Goal: Information Seeking & Learning: Learn about a topic

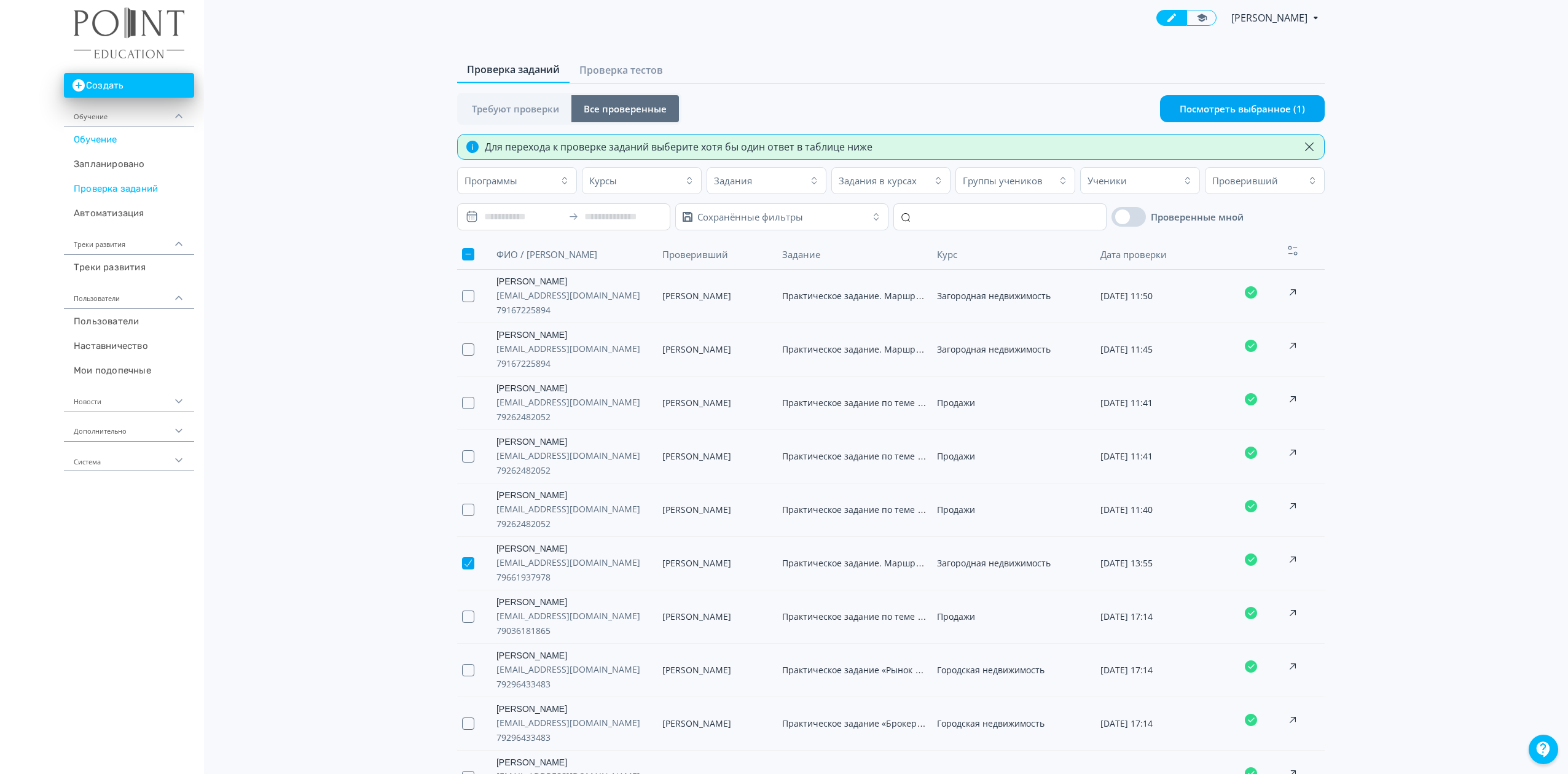
click at [87, 140] on link "Обучение" at bounding box center [129, 139] width 130 height 25
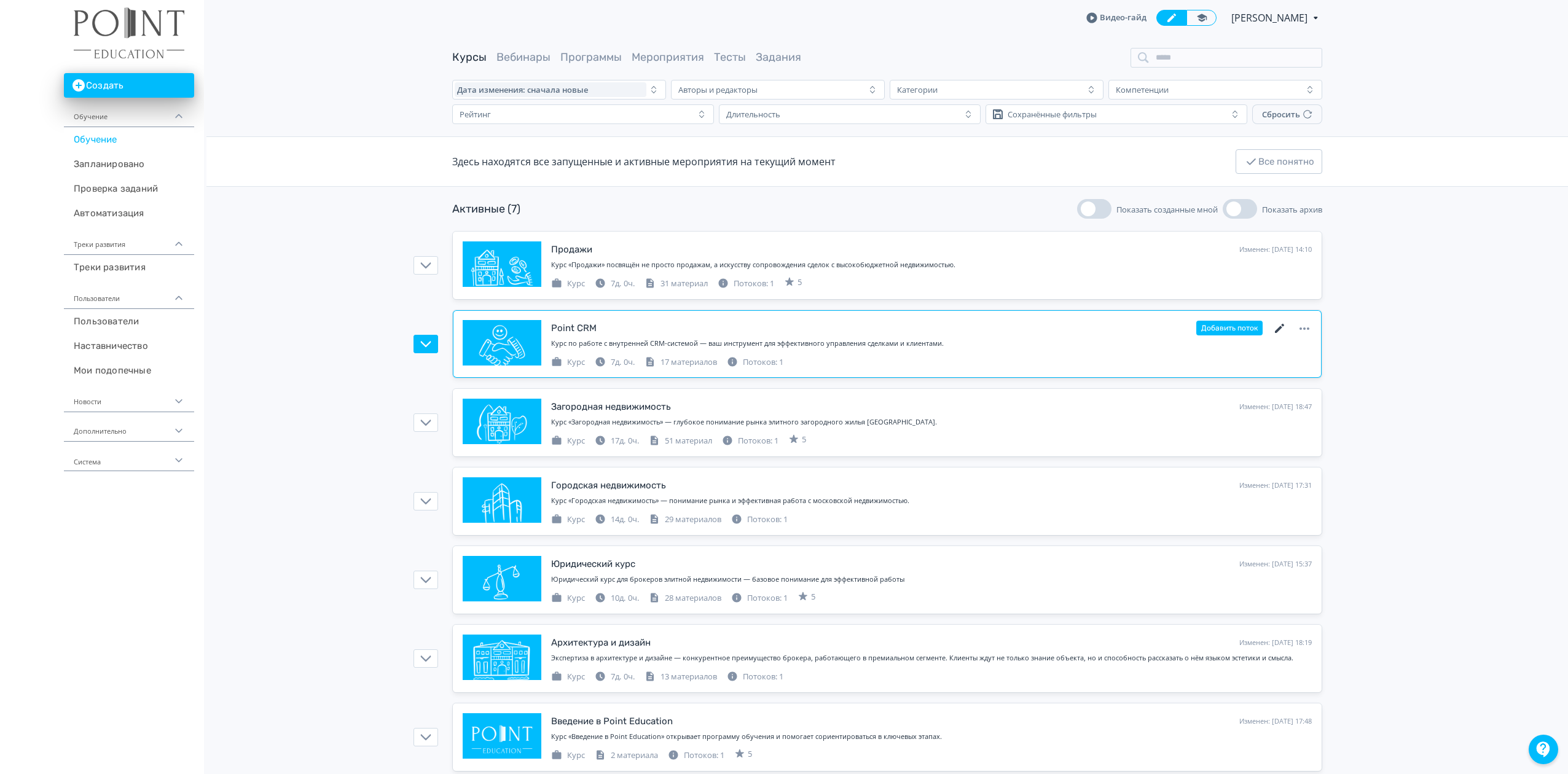
click at [1281, 327] on icon at bounding box center [1280, 329] width 15 height 15
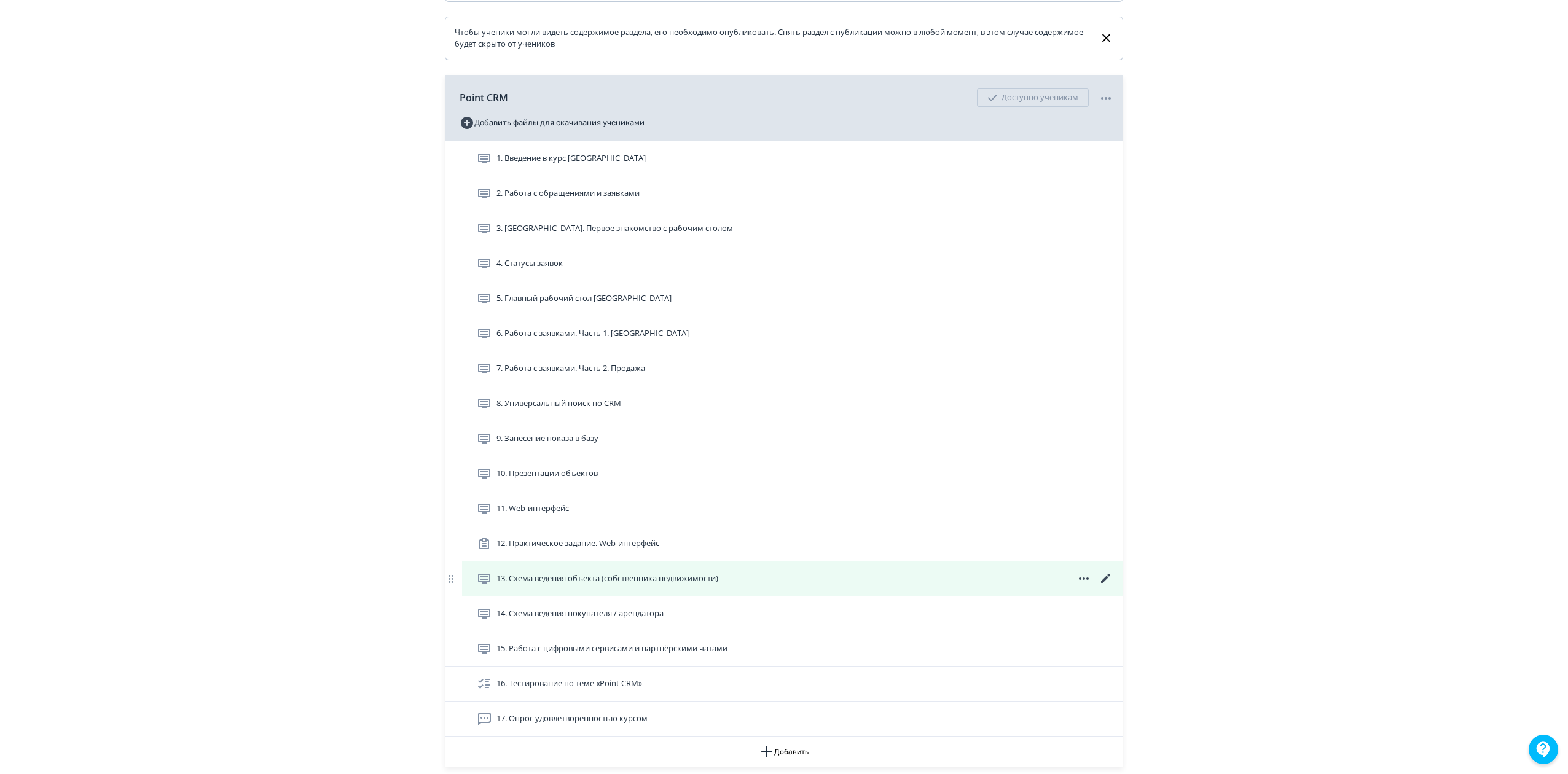
scroll to position [246, 0]
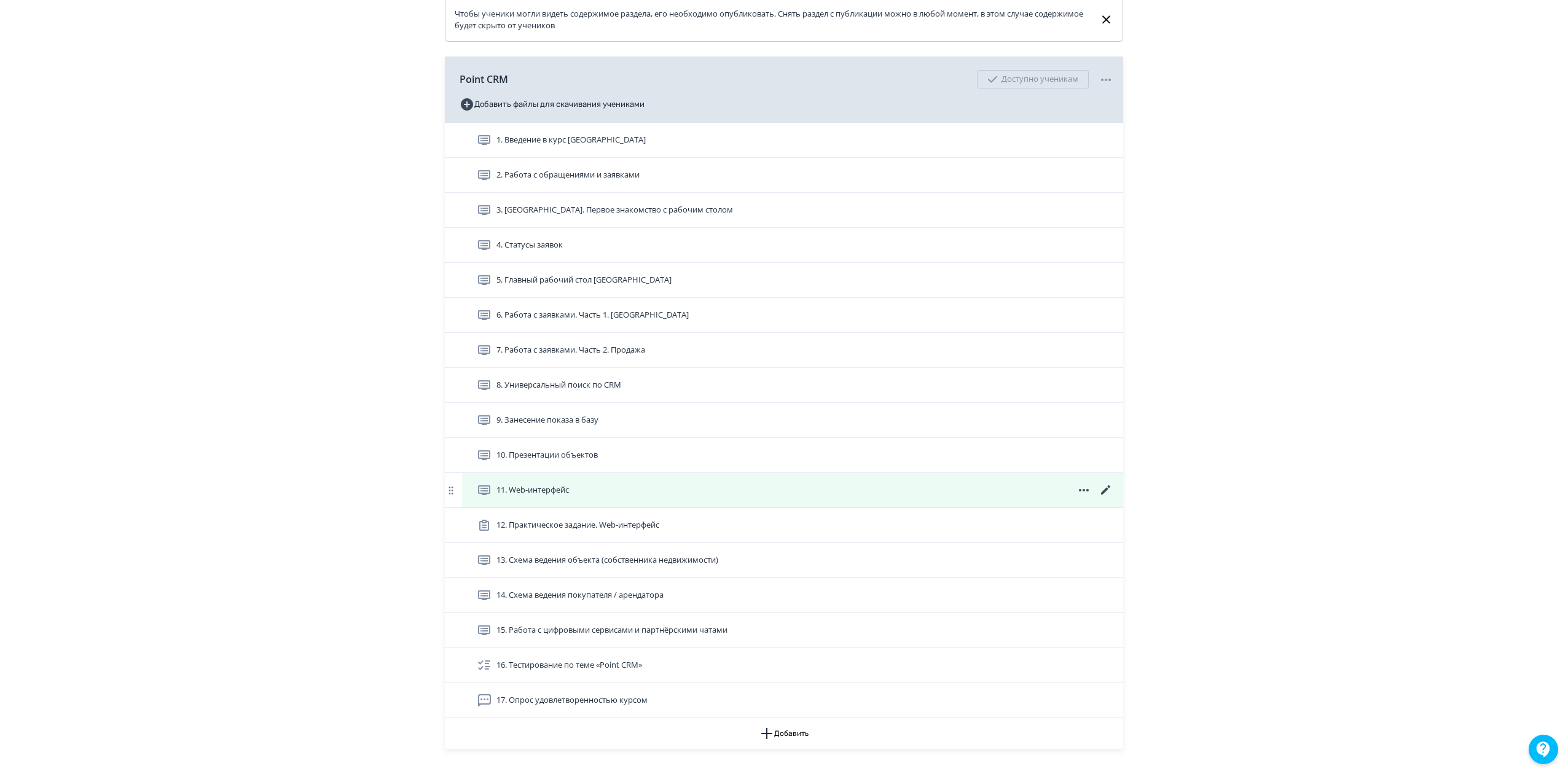
click at [1107, 498] on icon at bounding box center [1106, 490] width 15 height 15
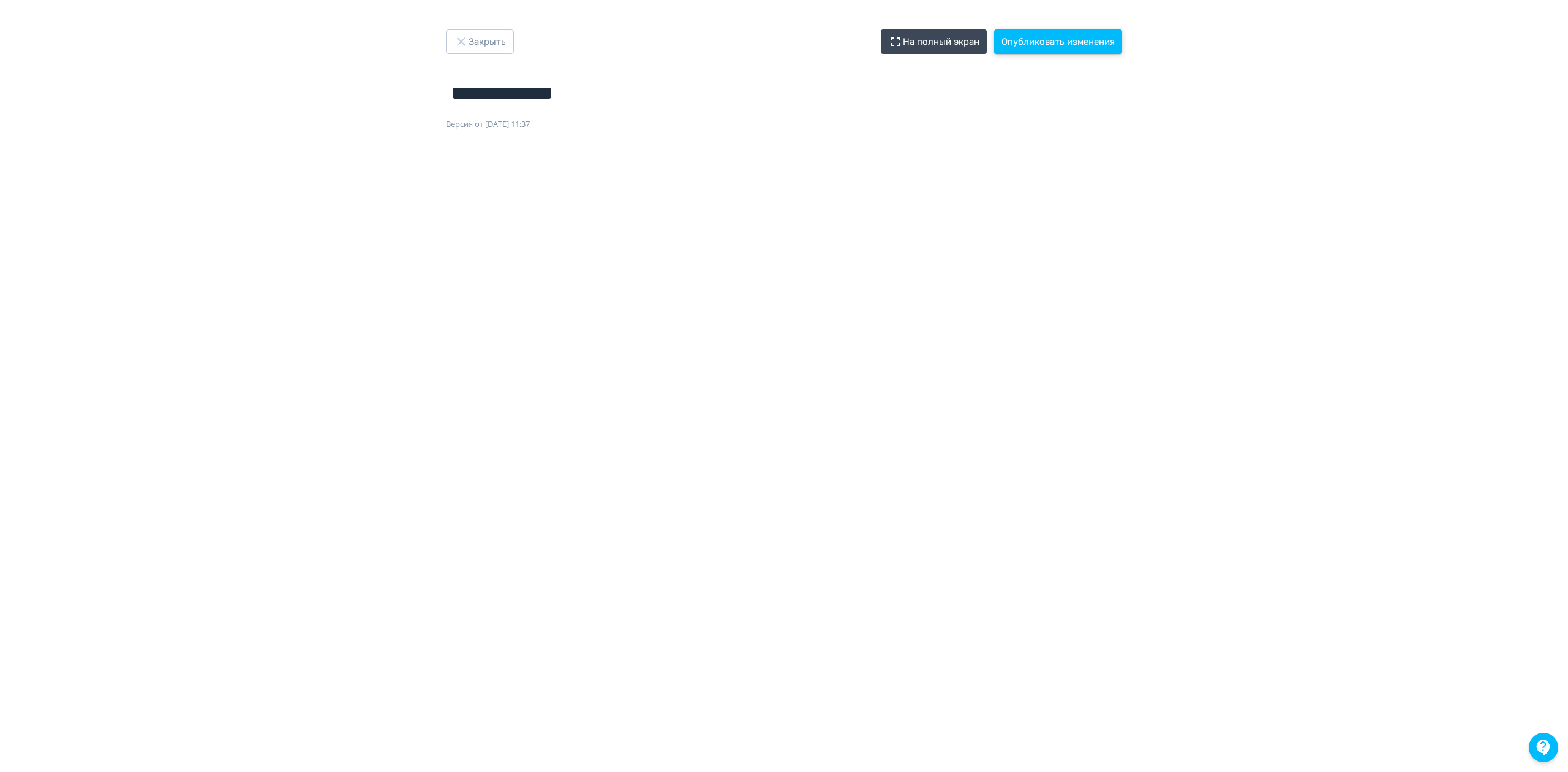
click at [1075, 42] on button "Опубликовать изменения" at bounding box center [1058, 41] width 128 height 25
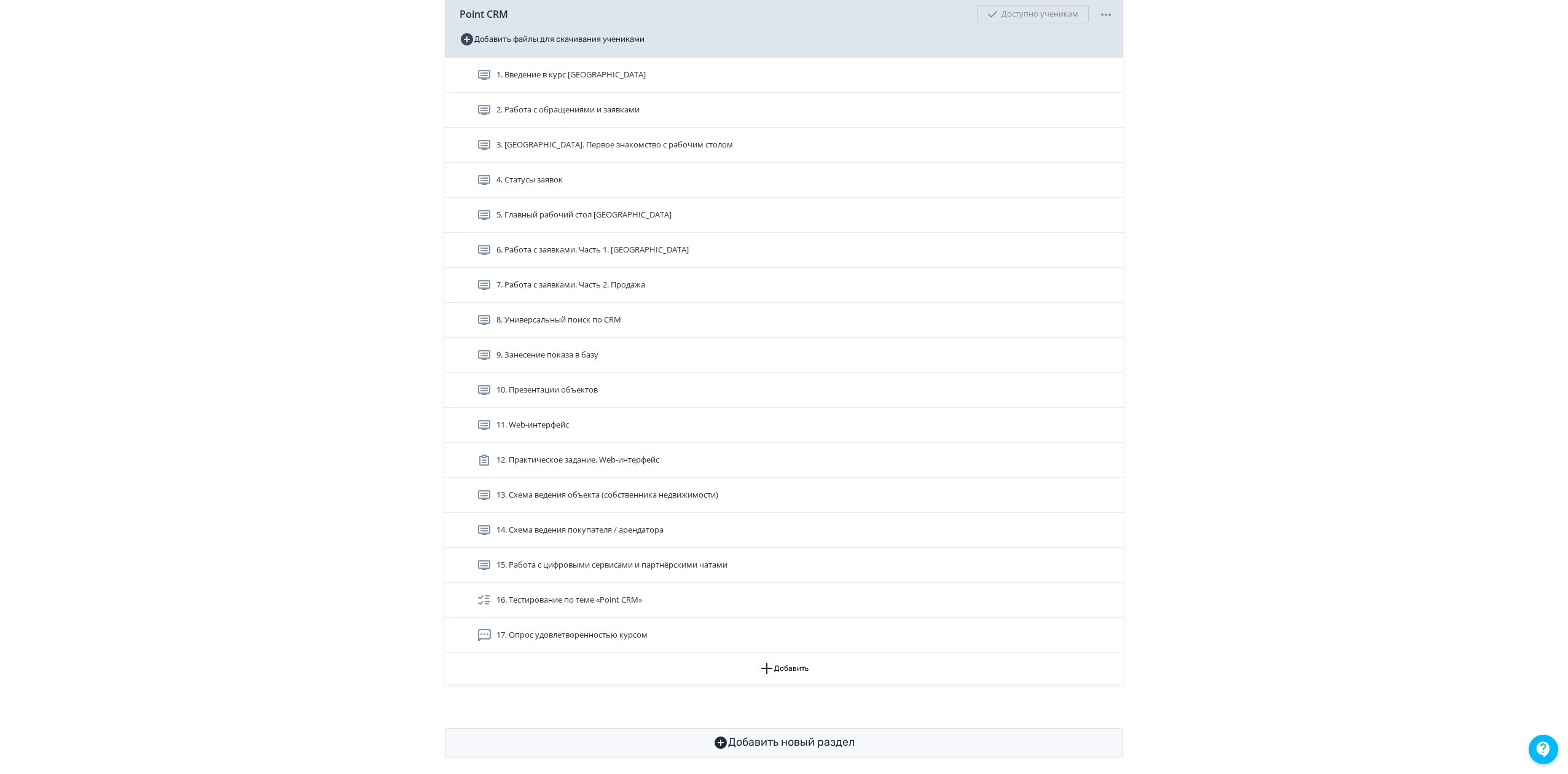
scroll to position [327, 0]
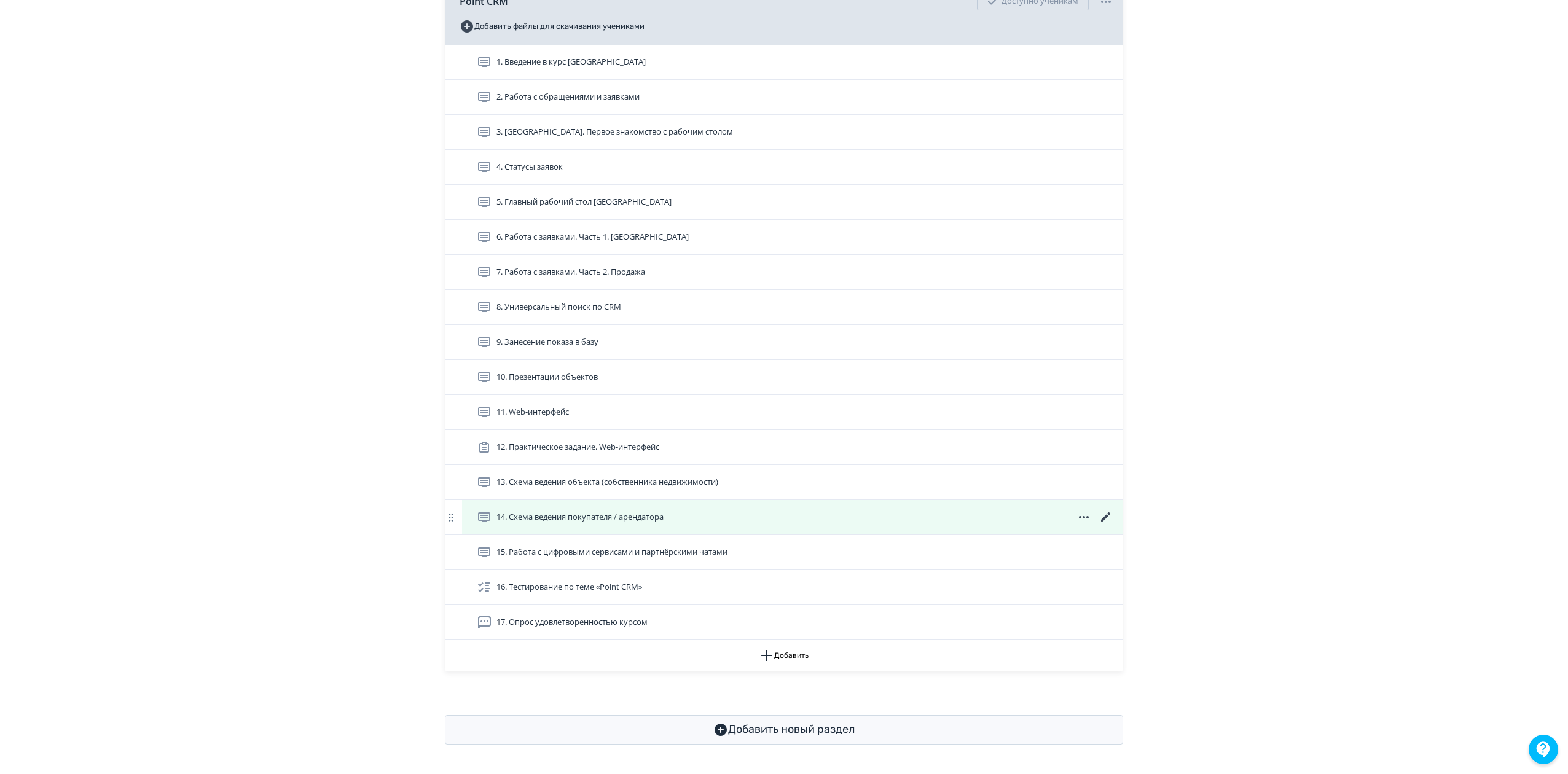
click at [1102, 521] on icon at bounding box center [1105, 517] width 9 height 9
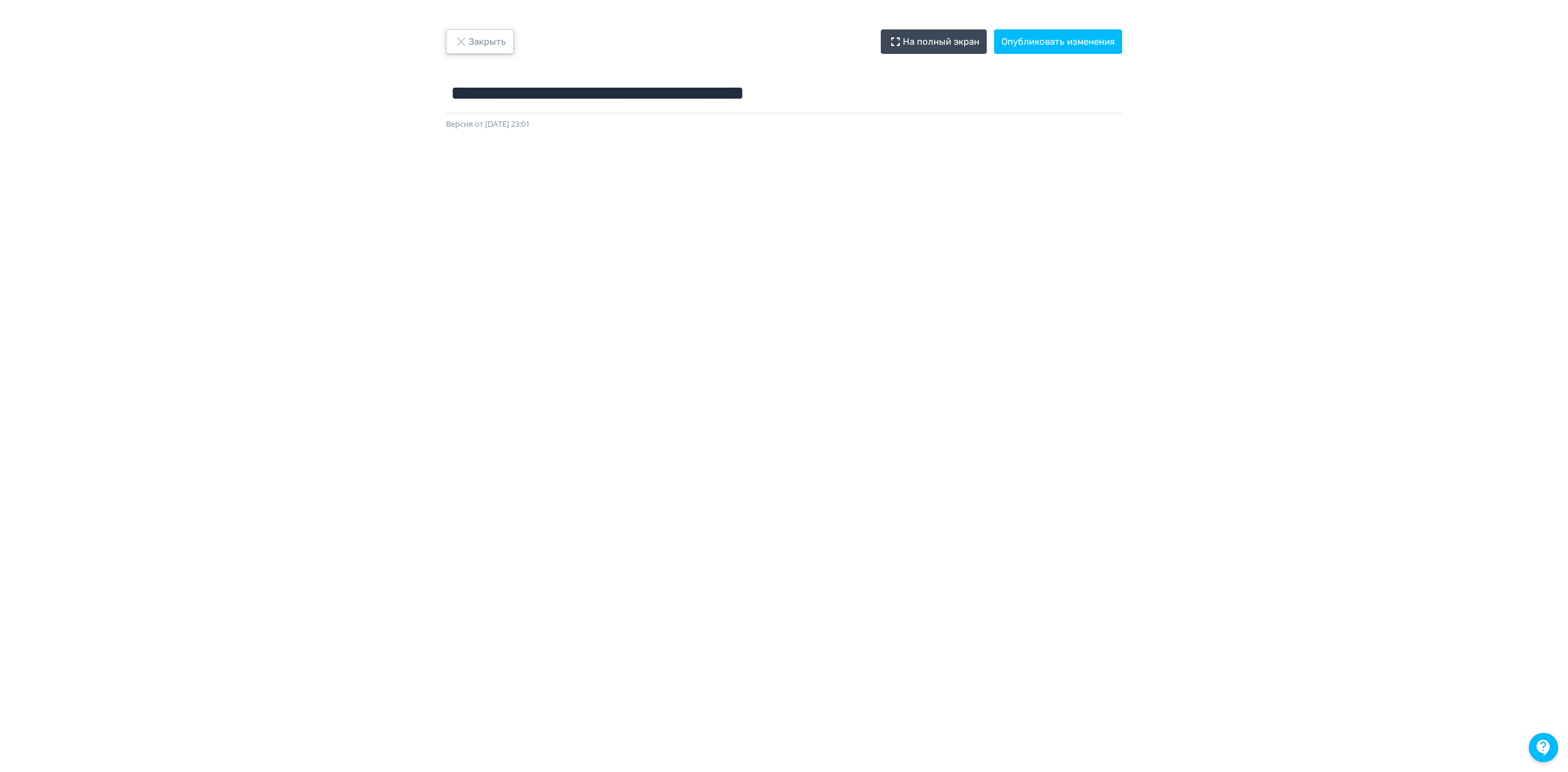
click at [500, 45] on button "Закрыть" at bounding box center [479, 41] width 68 height 25
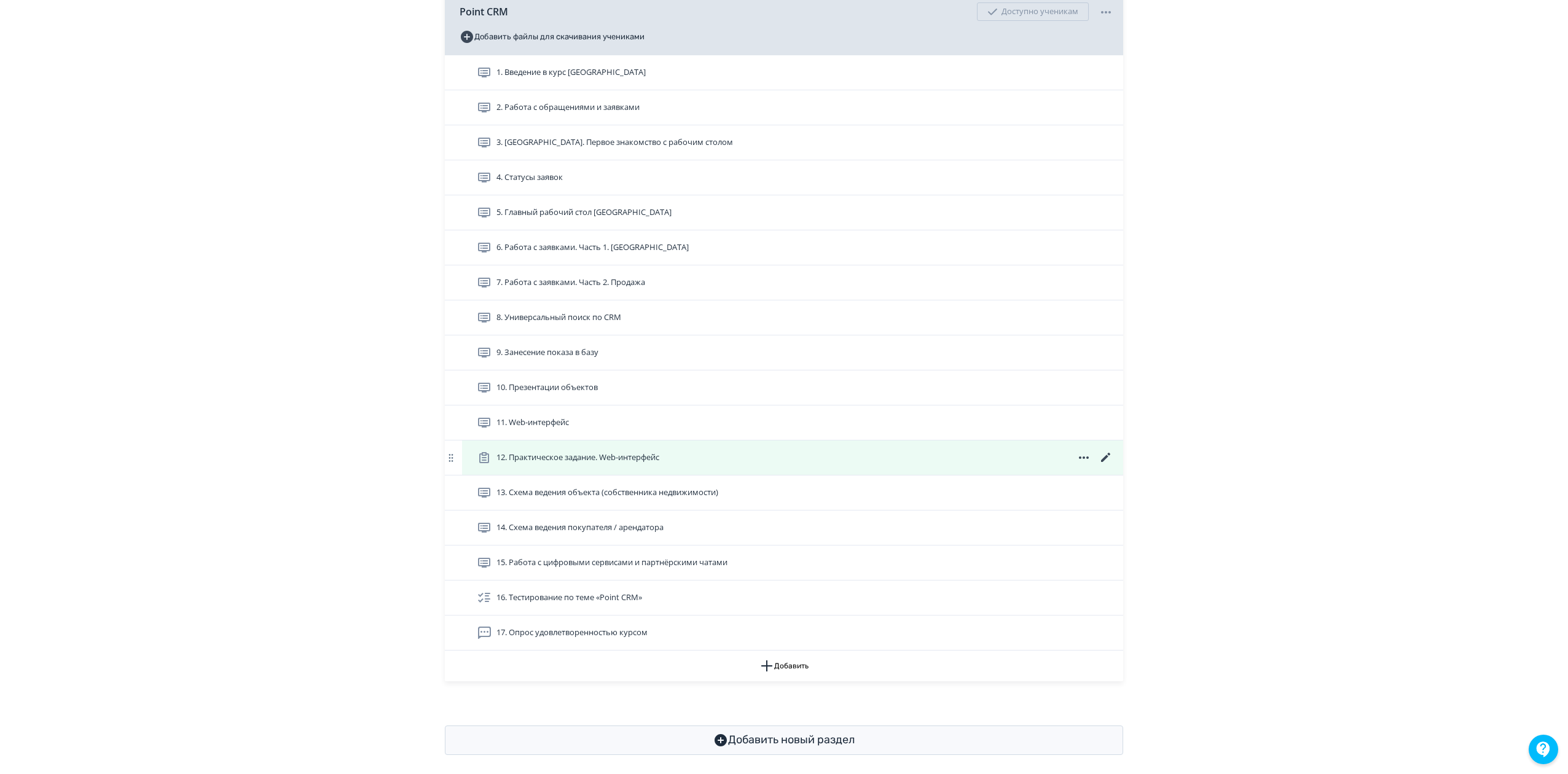
scroll to position [327, 0]
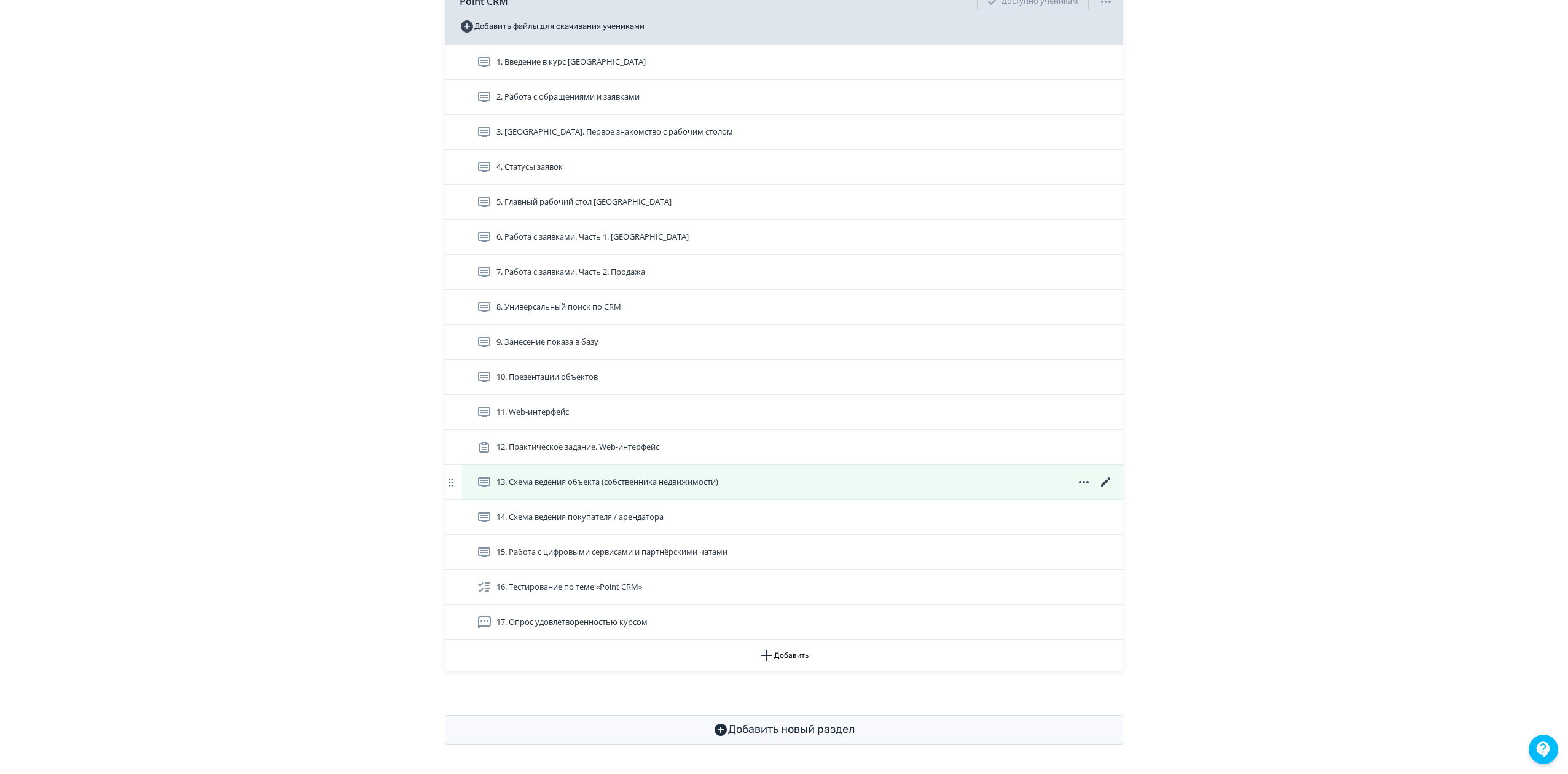
click at [1104, 486] on icon at bounding box center [1106, 482] width 15 height 15
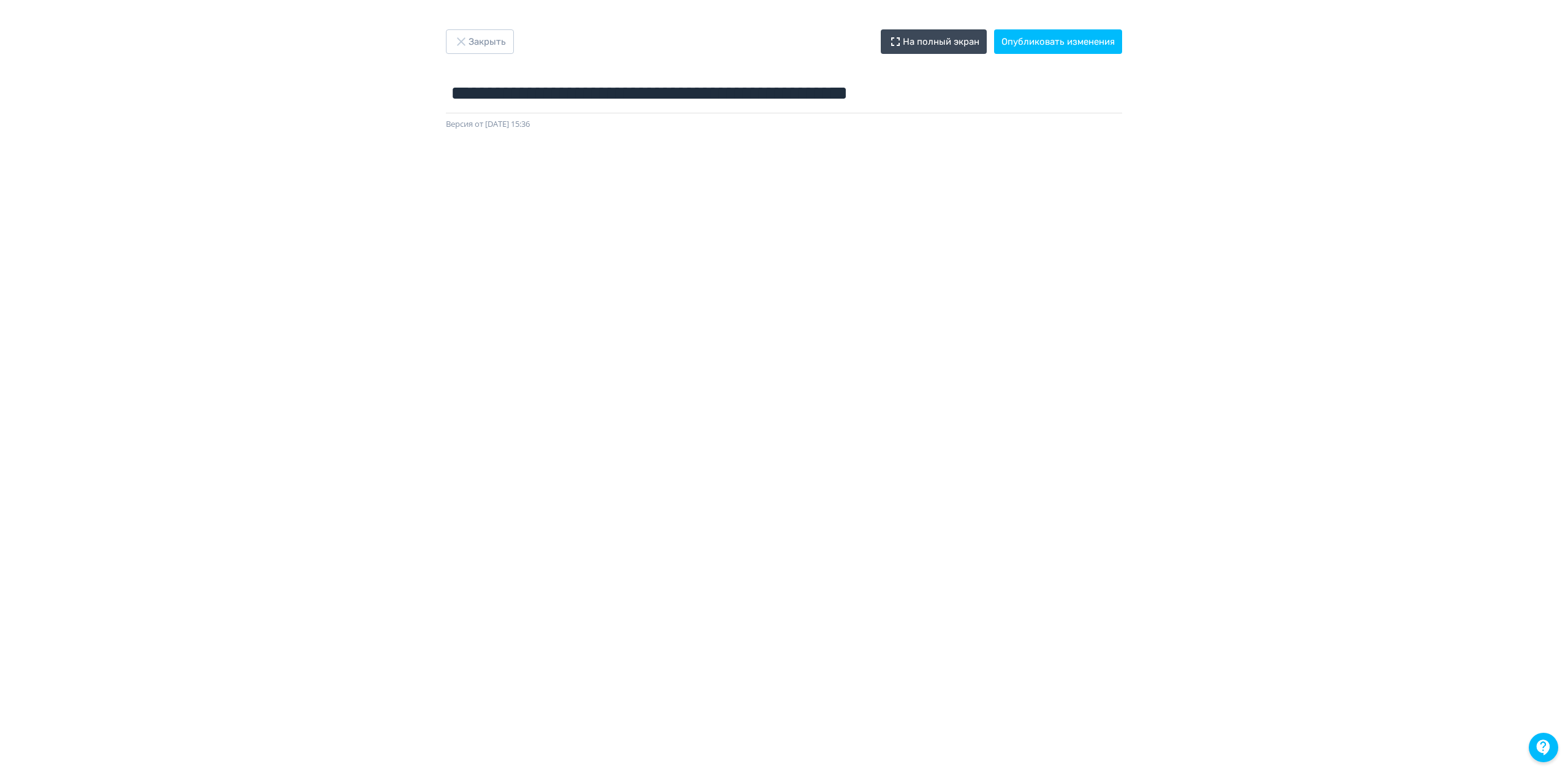
click at [1062, 54] on div "**********" at bounding box center [784, 80] width 735 height 101
click at [1074, 46] on button "Опубликовать изменения" at bounding box center [1058, 41] width 128 height 25
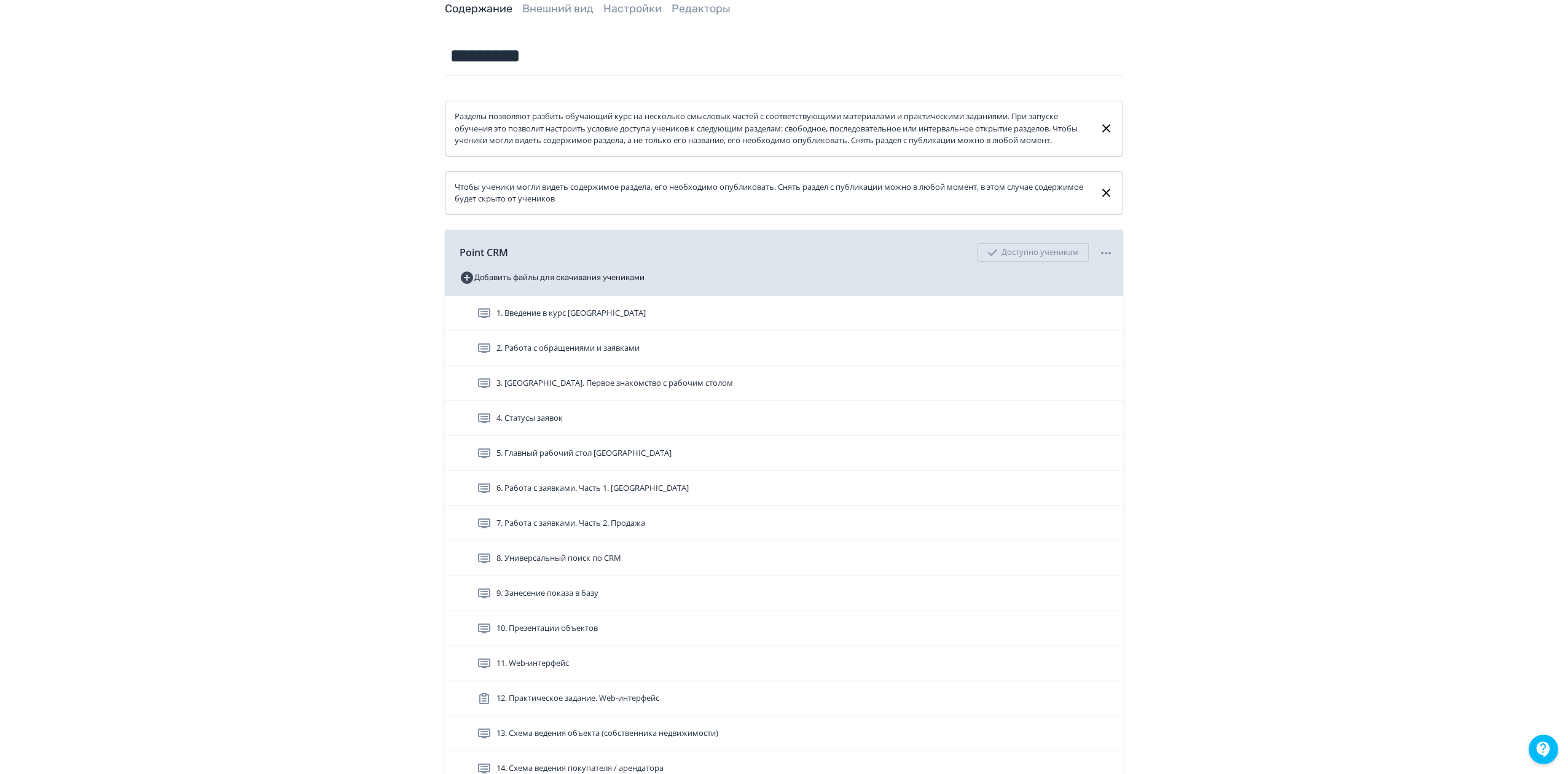
scroll to position [327, 0]
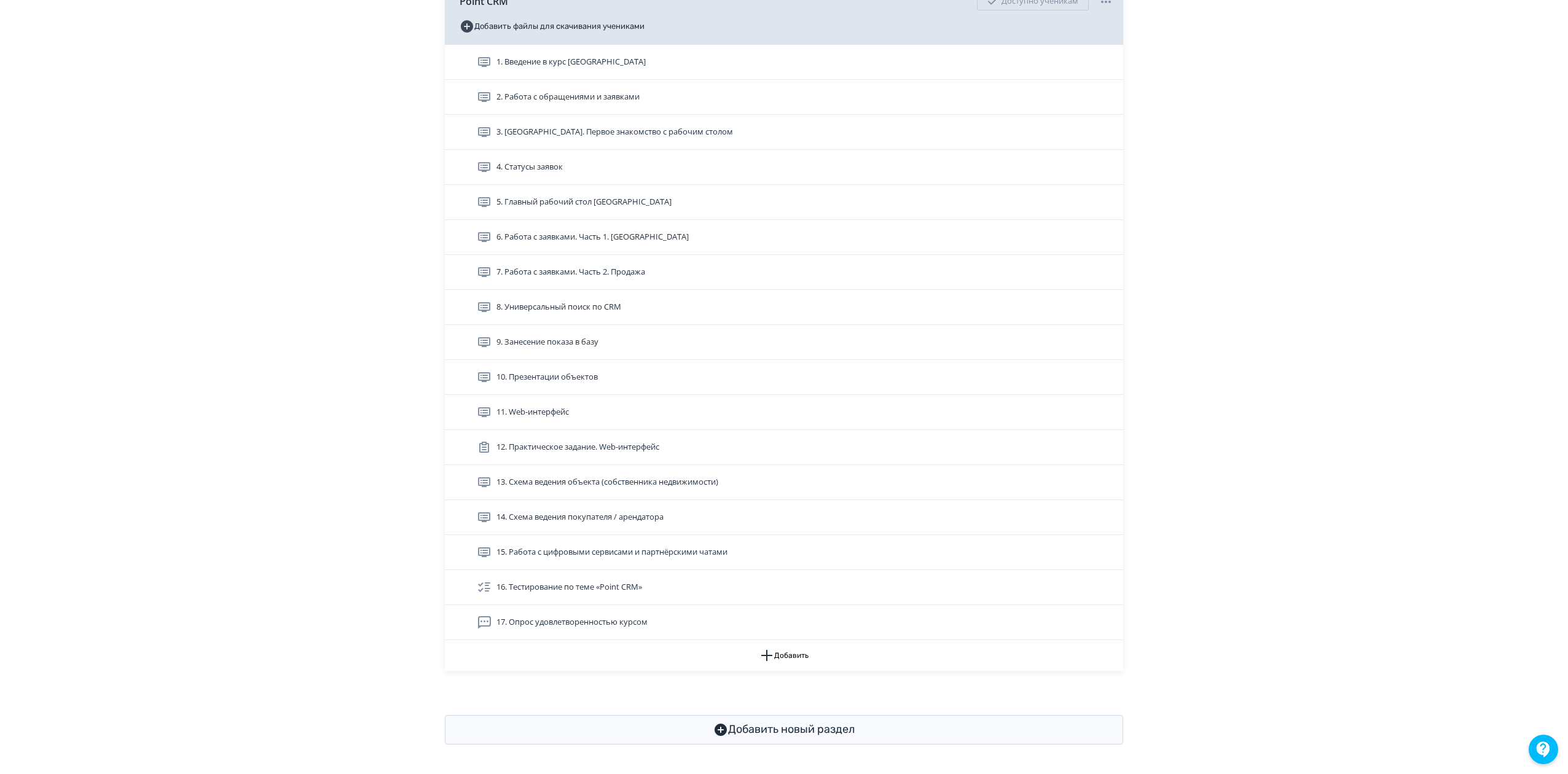
click at [614, 453] on span "12. Практическое задание. Web-интерфейс" at bounding box center [578, 447] width 163 height 12
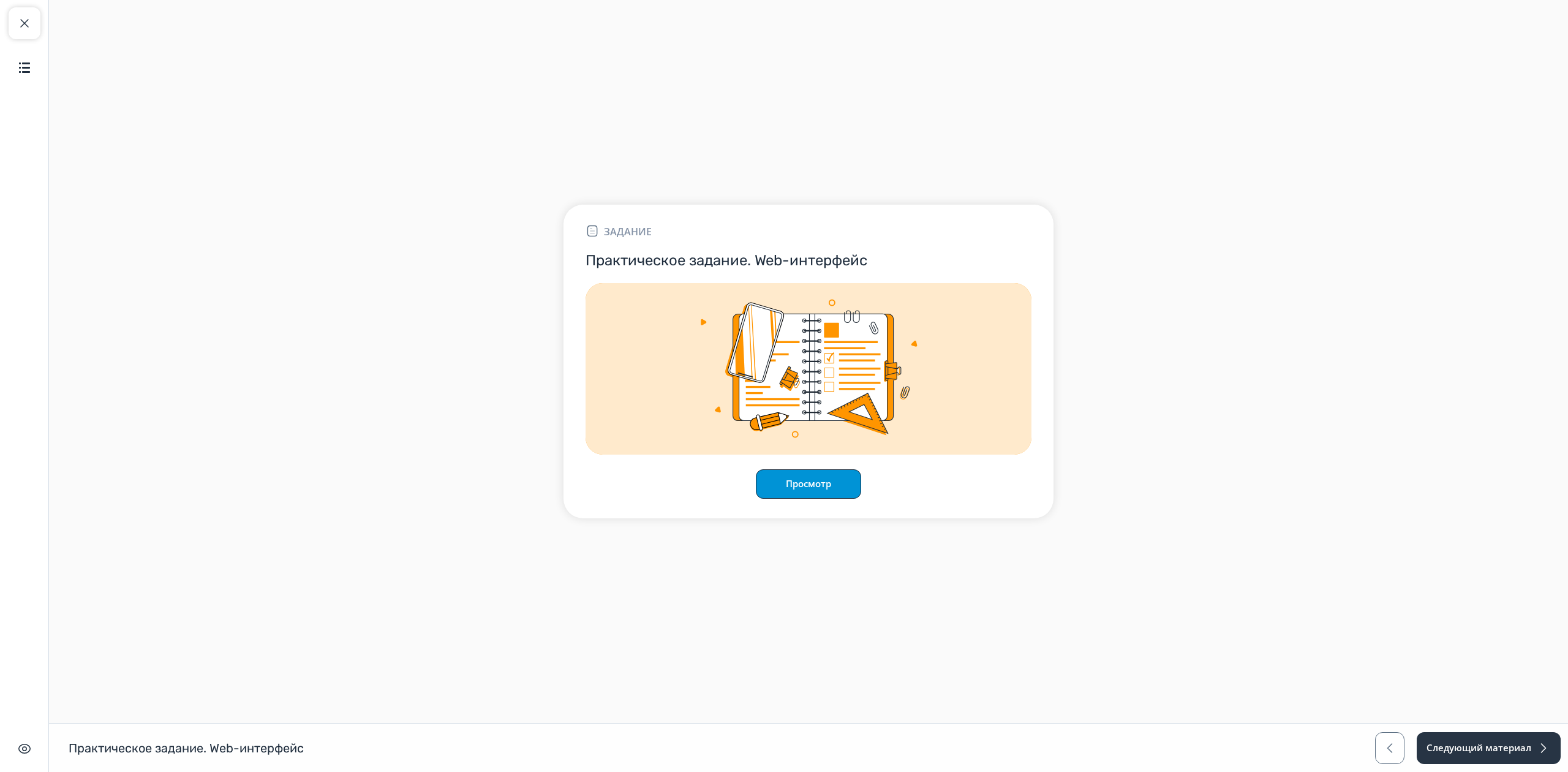
click at [814, 486] on button "Просмотр" at bounding box center [808, 484] width 105 height 29
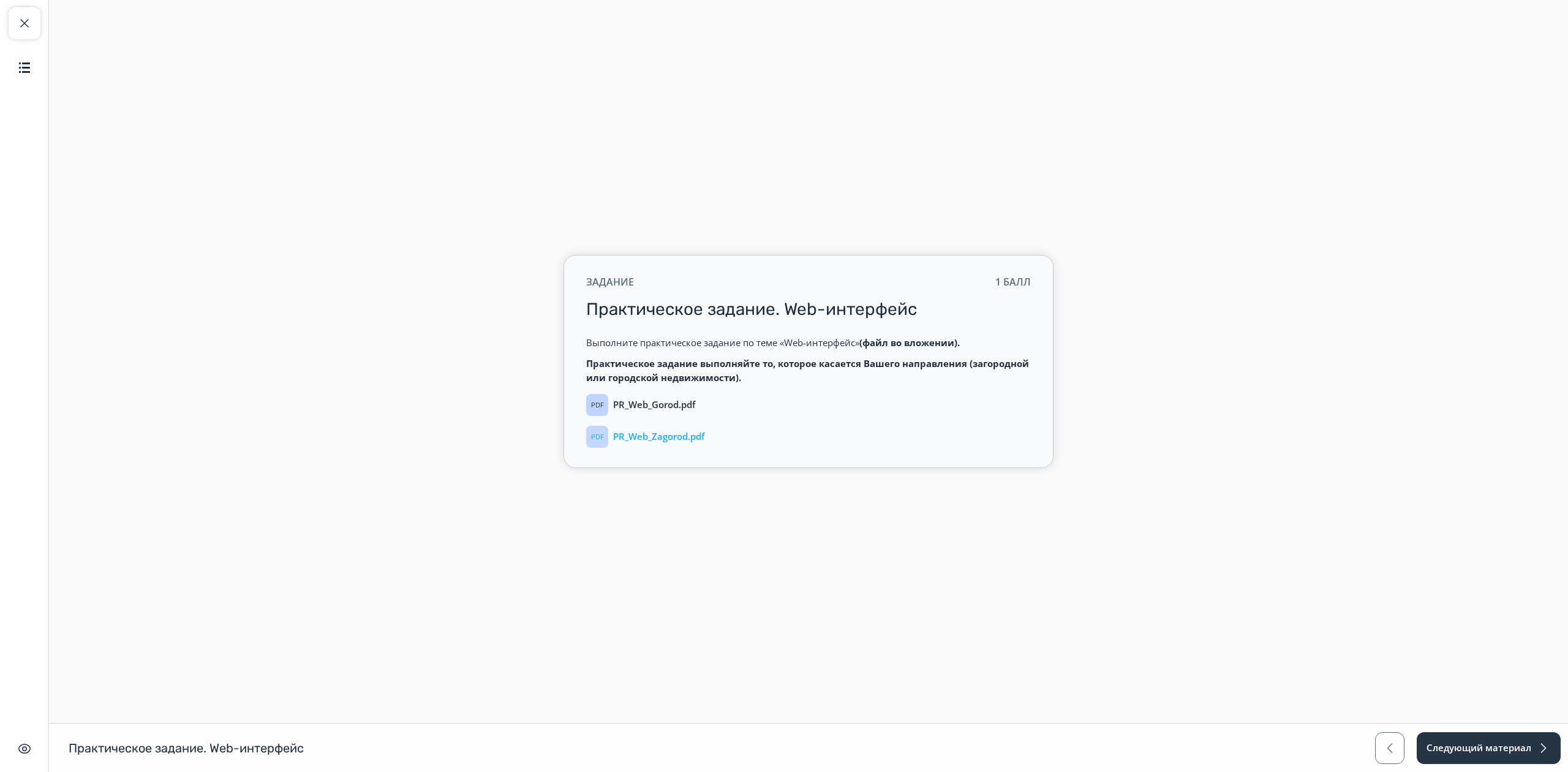
click at [677, 442] on div "PR_Web_Zagorod.pdf" at bounding box center [659, 437] width 91 height 12
click at [685, 408] on p "PR_Web_Gorod.pdf" at bounding box center [654, 404] width 82 height 11
click at [680, 437] on p "PR_Web_Zagorod.pdf" at bounding box center [659, 436] width 91 height 11
click at [658, 405] on p "PR_Web_Gorod.pdf" at bounding box center [654, 404] width 82 height 11
click at [674, 401] on p "PR_Web_Gorod.pdf" at bounding box center [654, 404] width 82 height 11
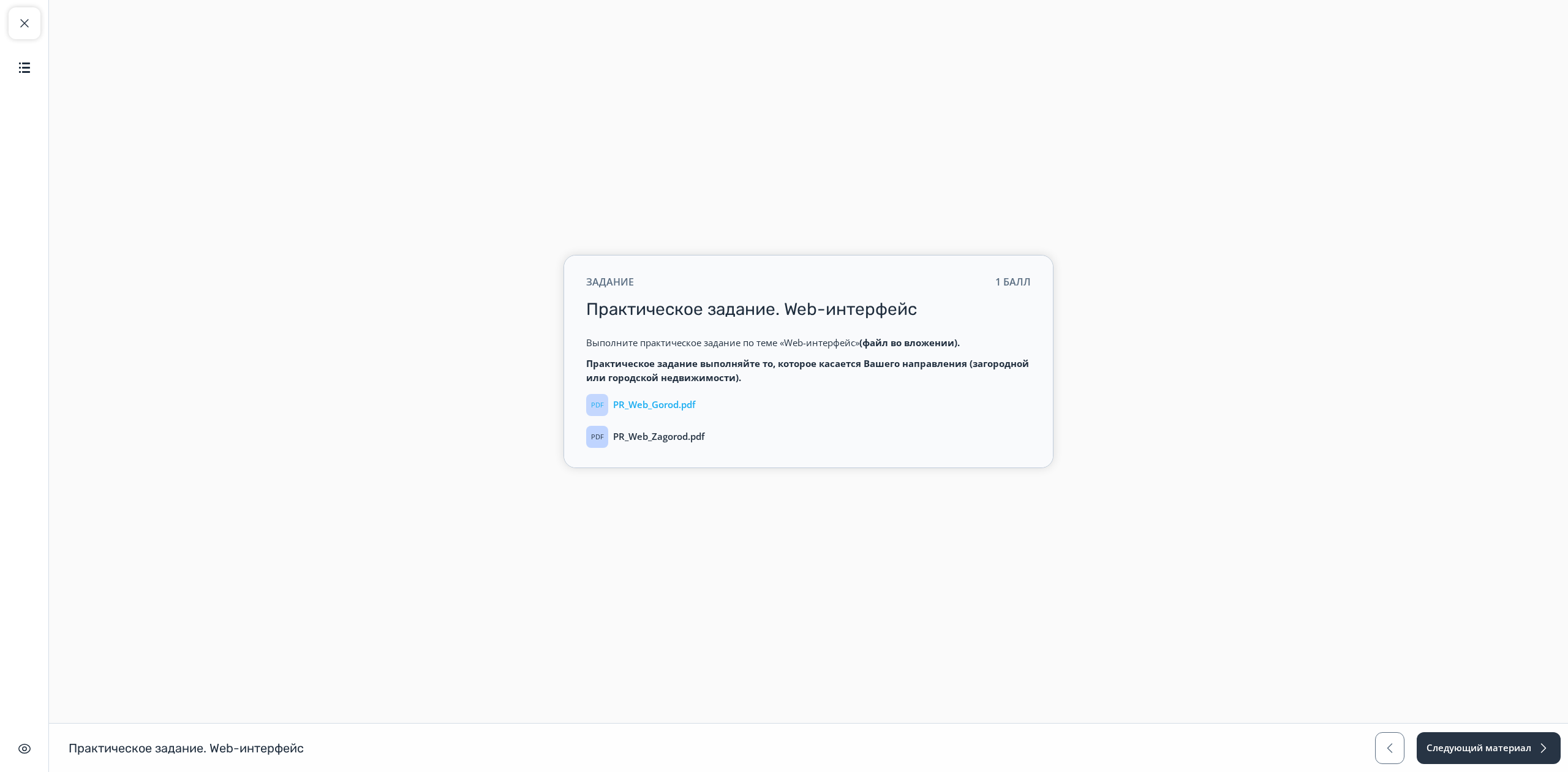
click at [686, 409] on p "PR_Web_Gorod.pdf" at bounding box center [654, 404] width 82 height 11
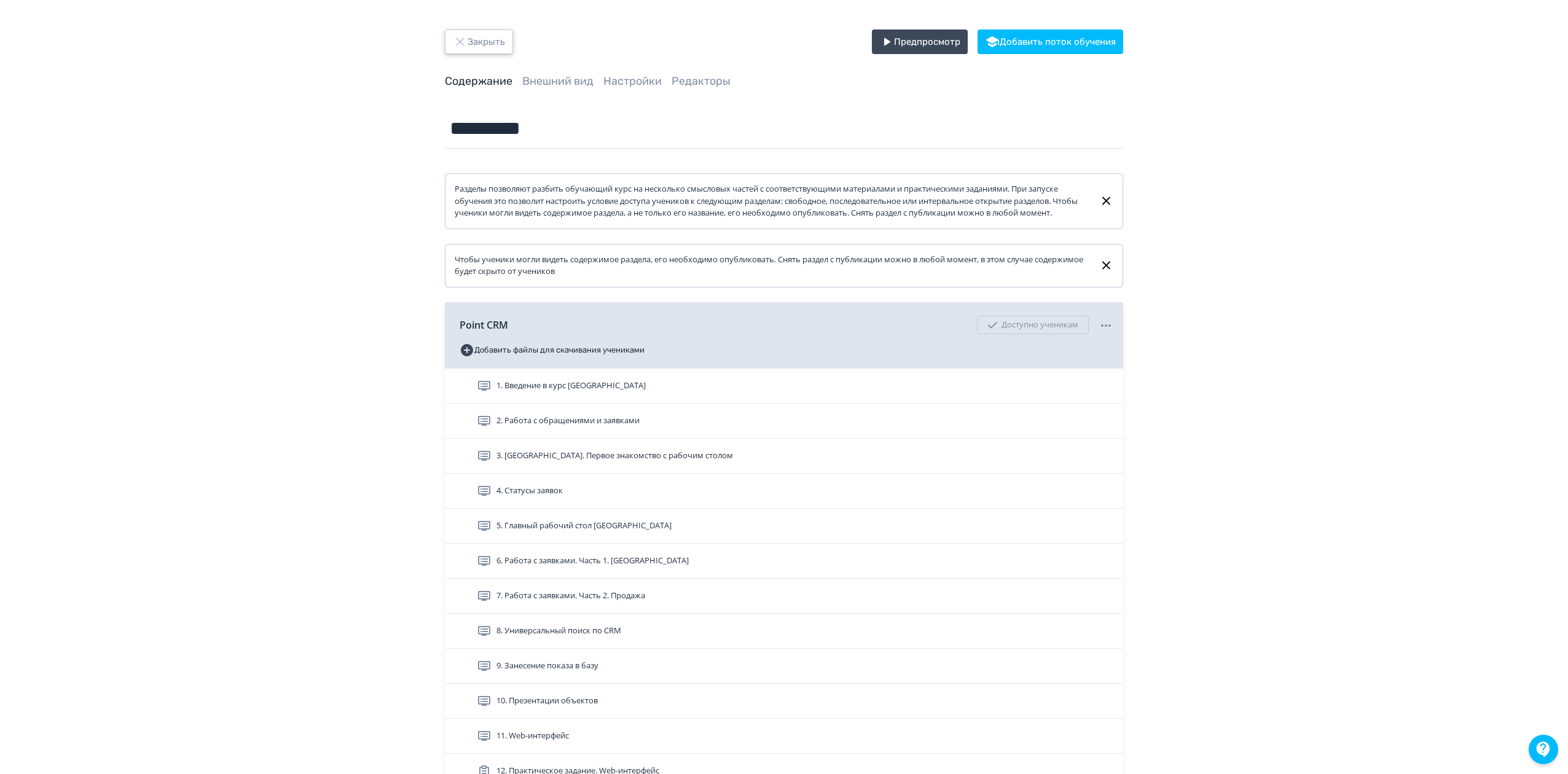
click at [463, 37] on icon "button" at bounding box center [460, 42] width 15 height 15
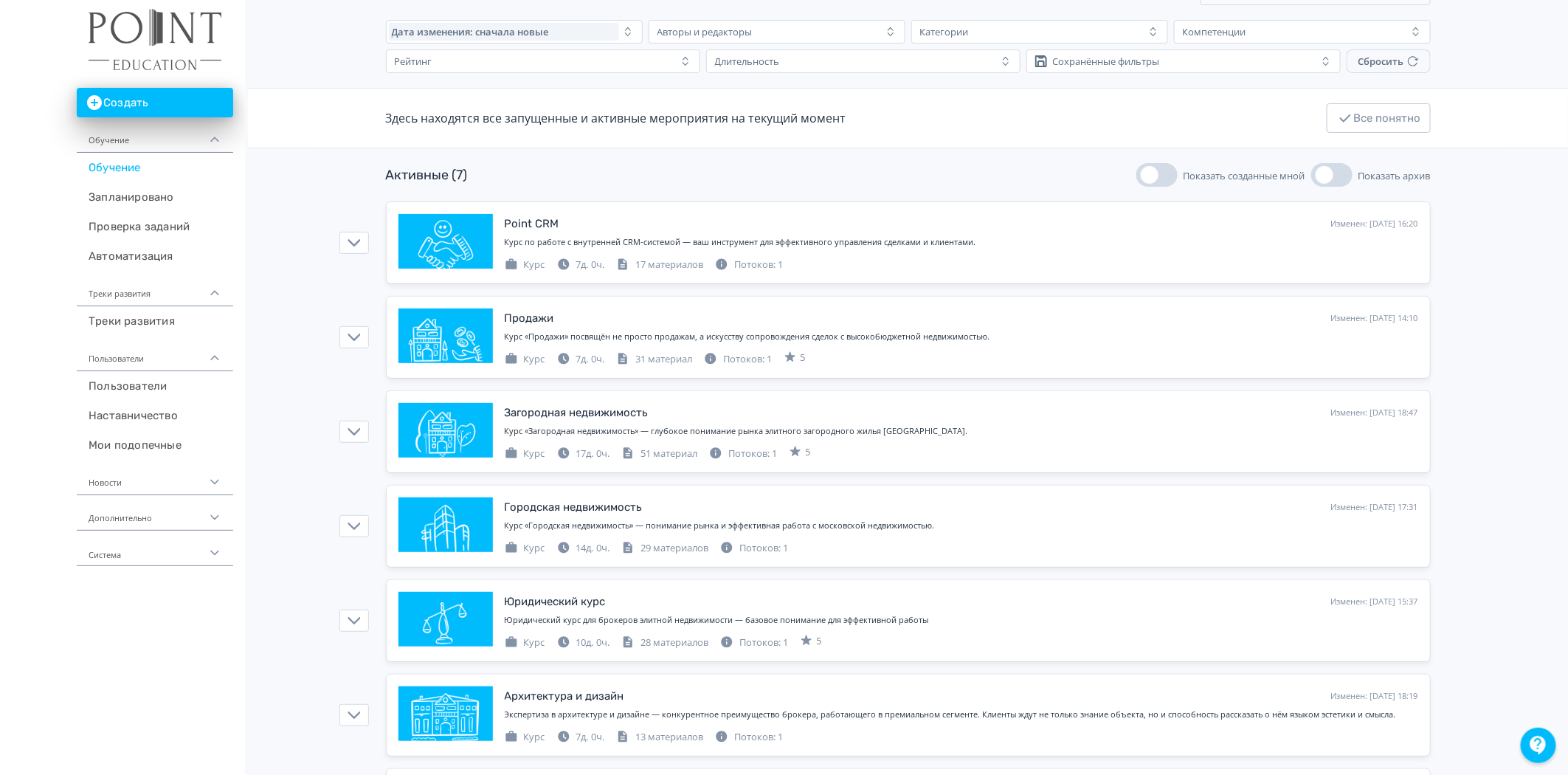
scroll to position [180, 0]
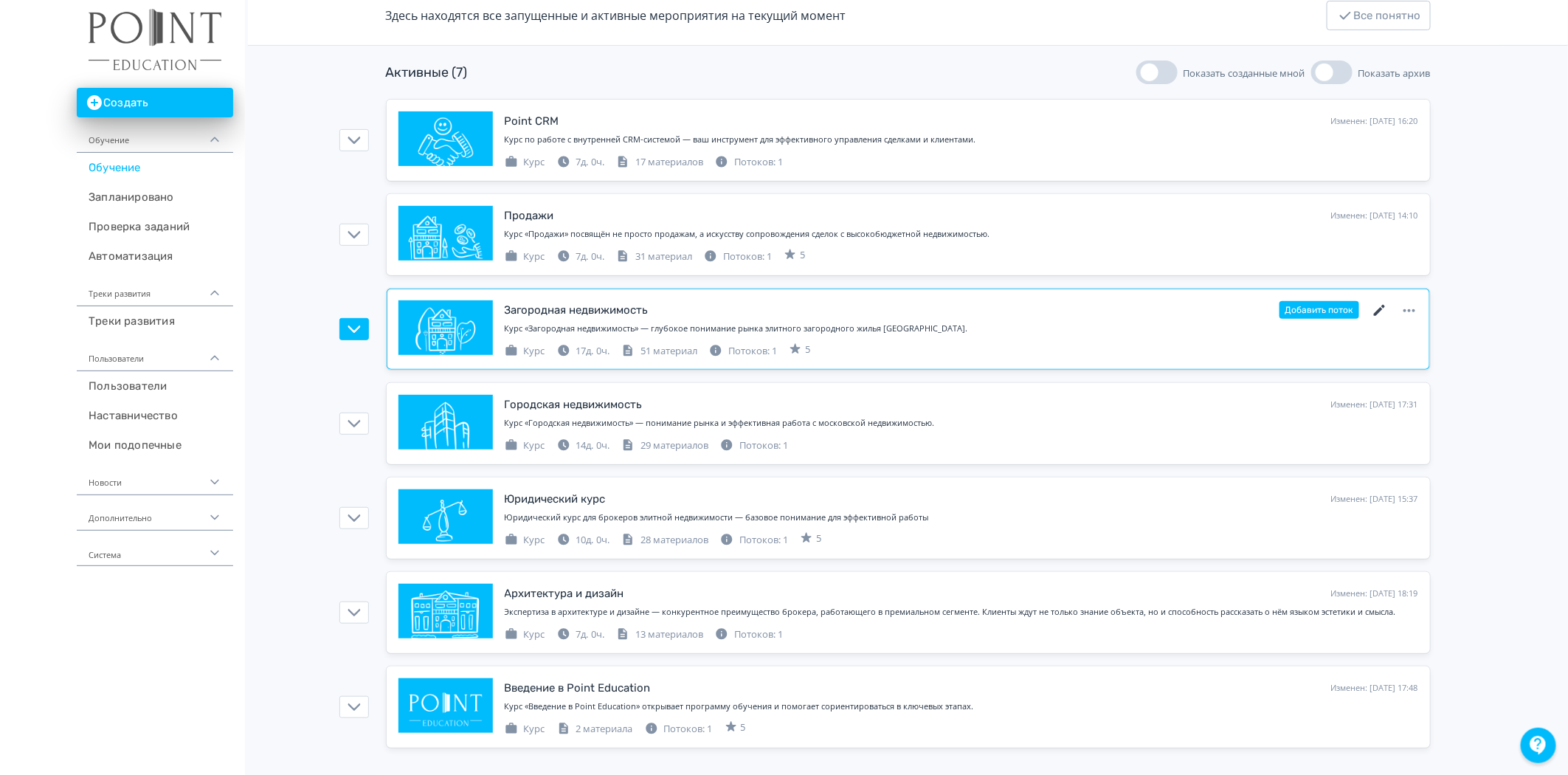
click at [1380, 307] on icon at bounding box center [1379, 310] width 11 height 11
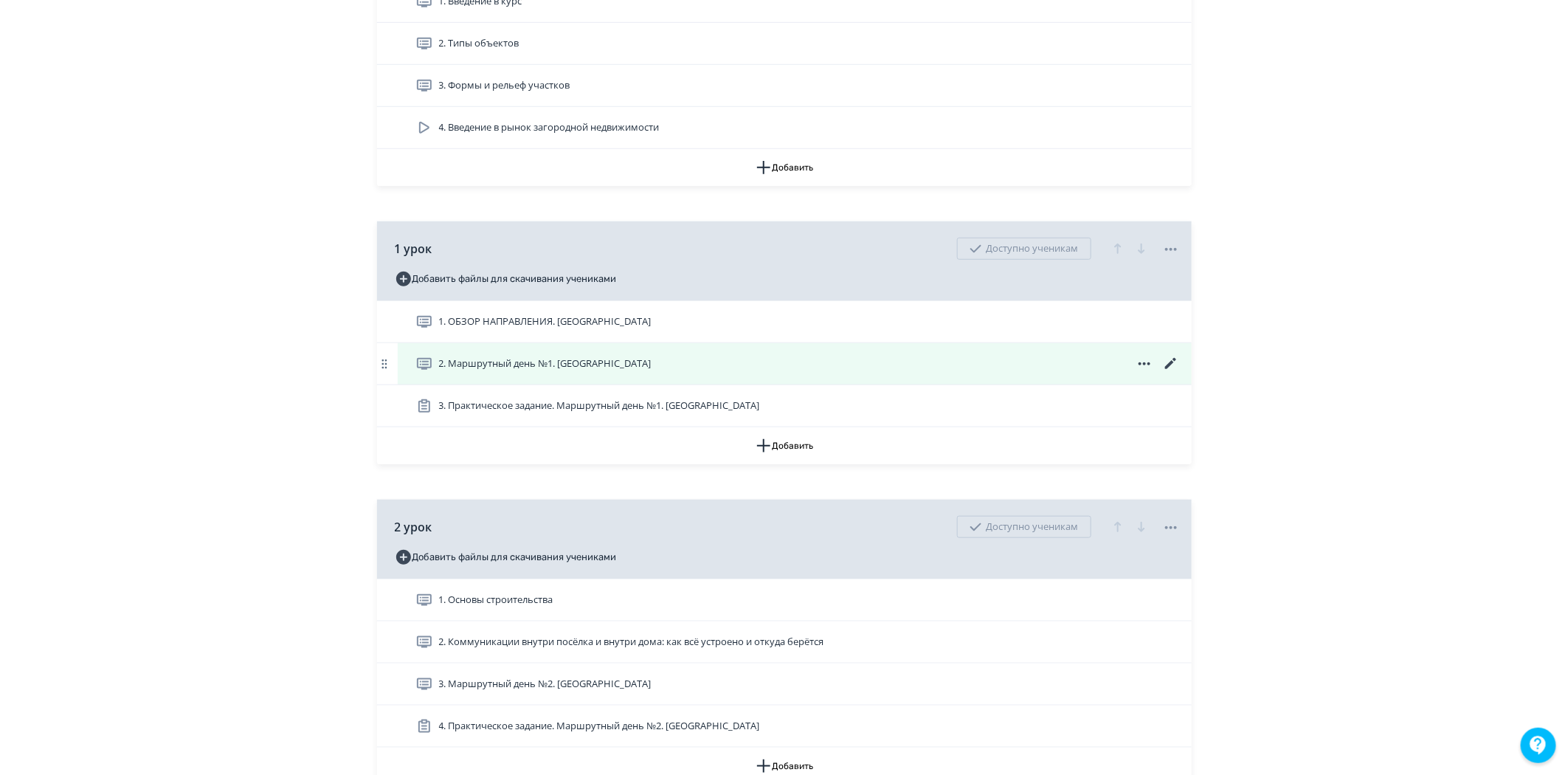
scroll to position [491, 0]
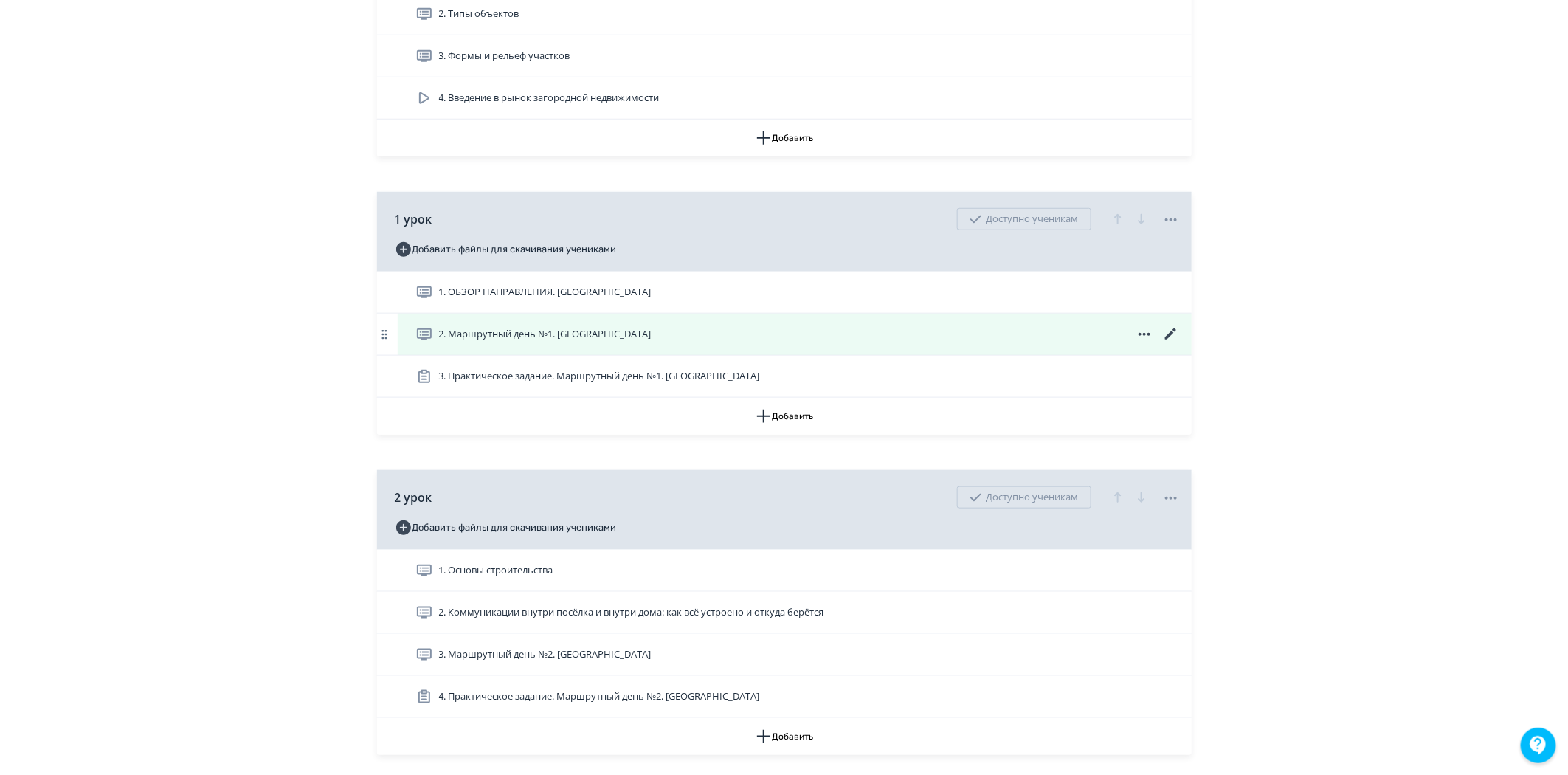
click at [644, 342] on span "2. Маршрутный день №1. [GEOGRAPHIC_DATA]" at bounding box center [545, 334] width 213 height 14
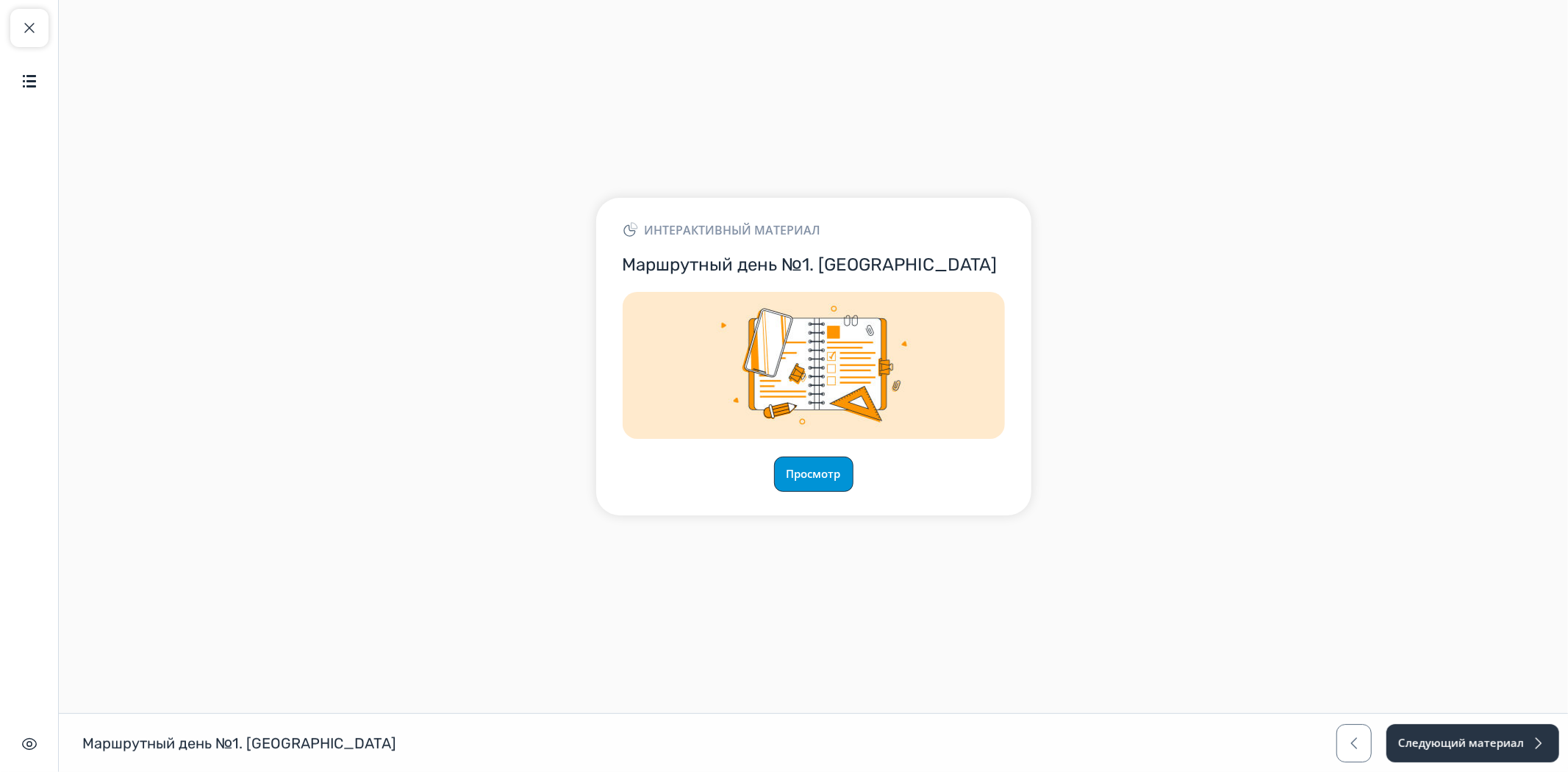
click at [822, 481] on button "Просмотр" at bounding box center [814, 473] width 80 height 35
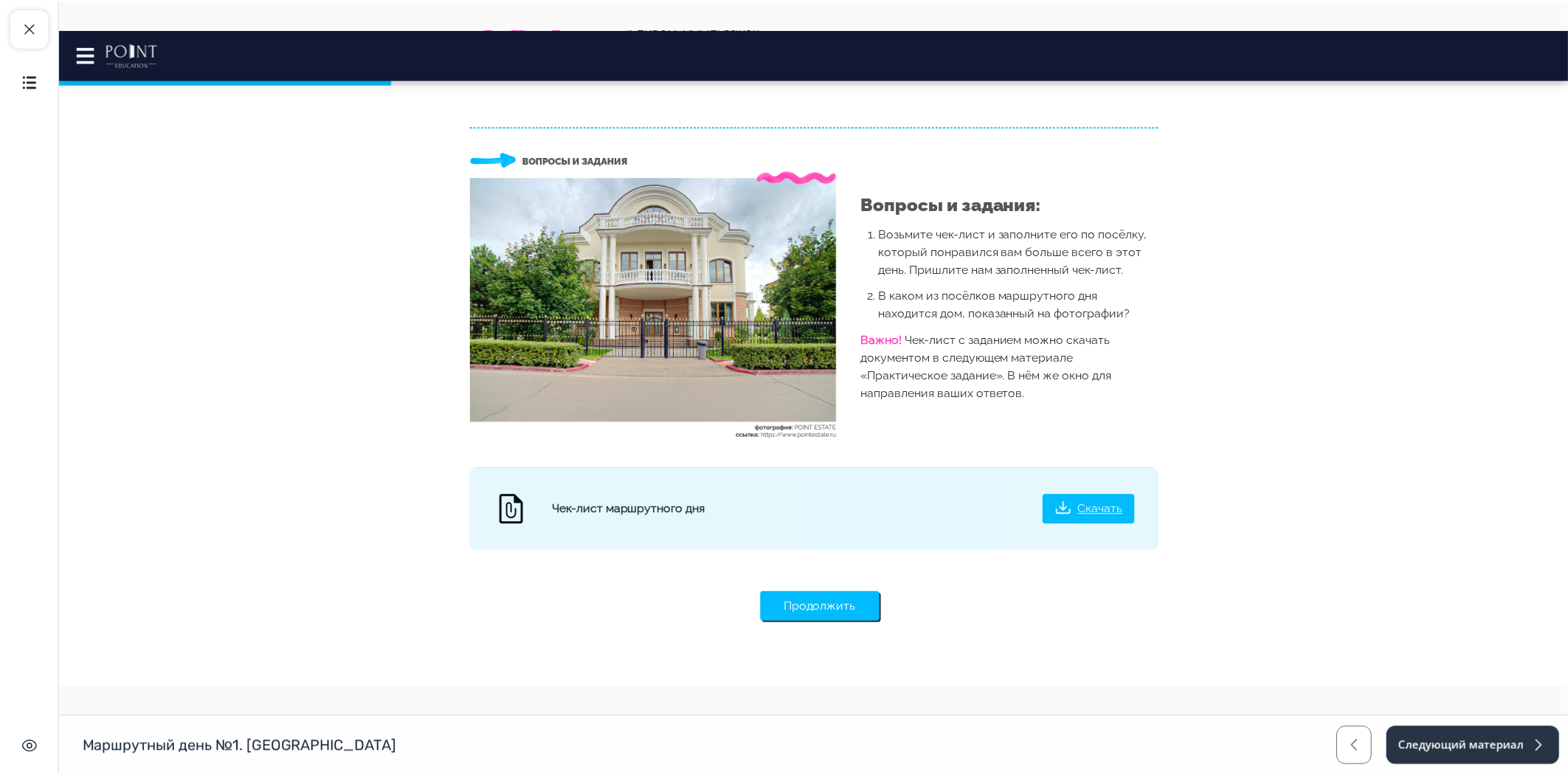
scroll to position [2132, 0]
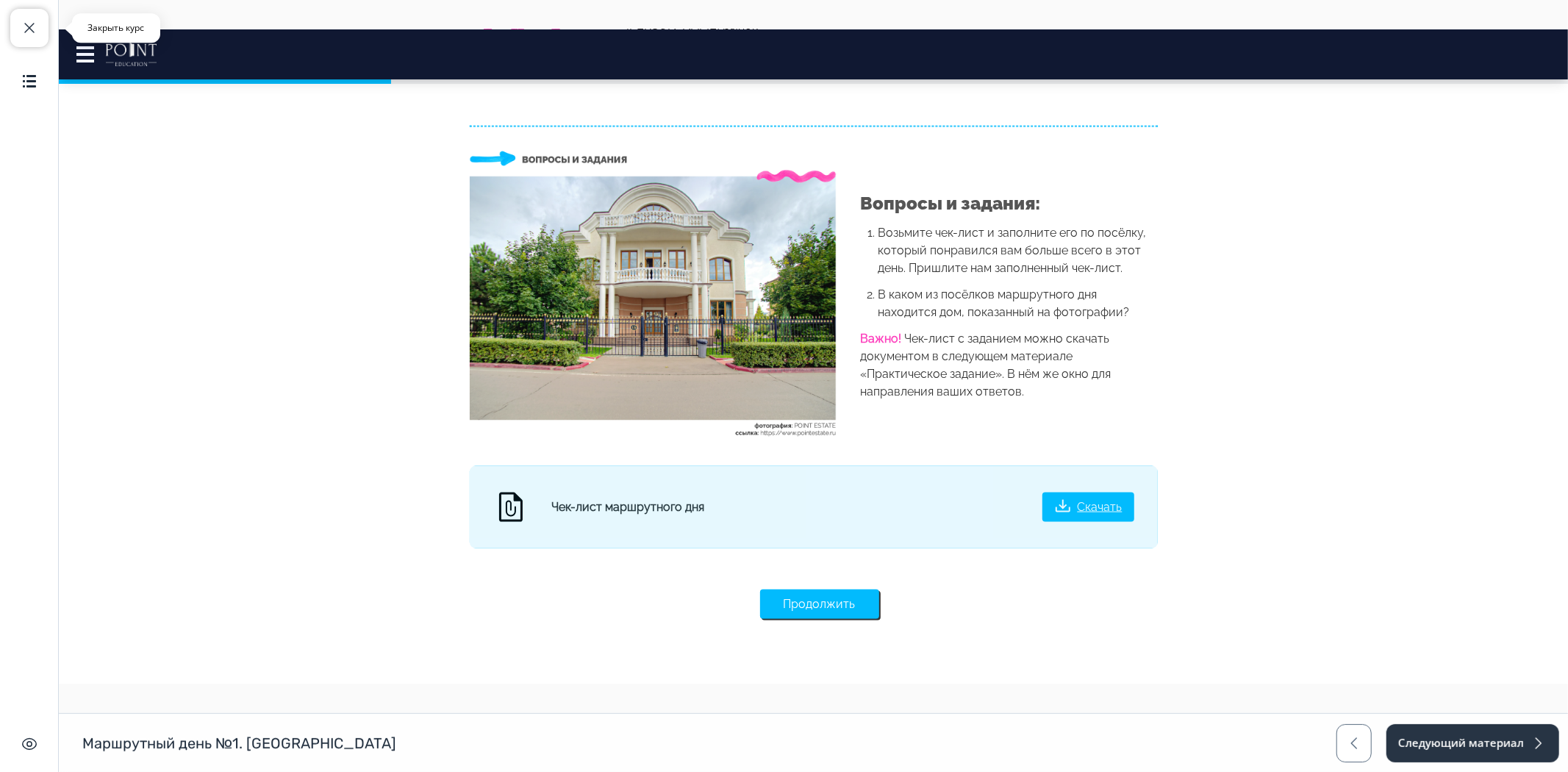
click at [38, 31] on span "button" at bounding box center [30, 28] width 18 height 18
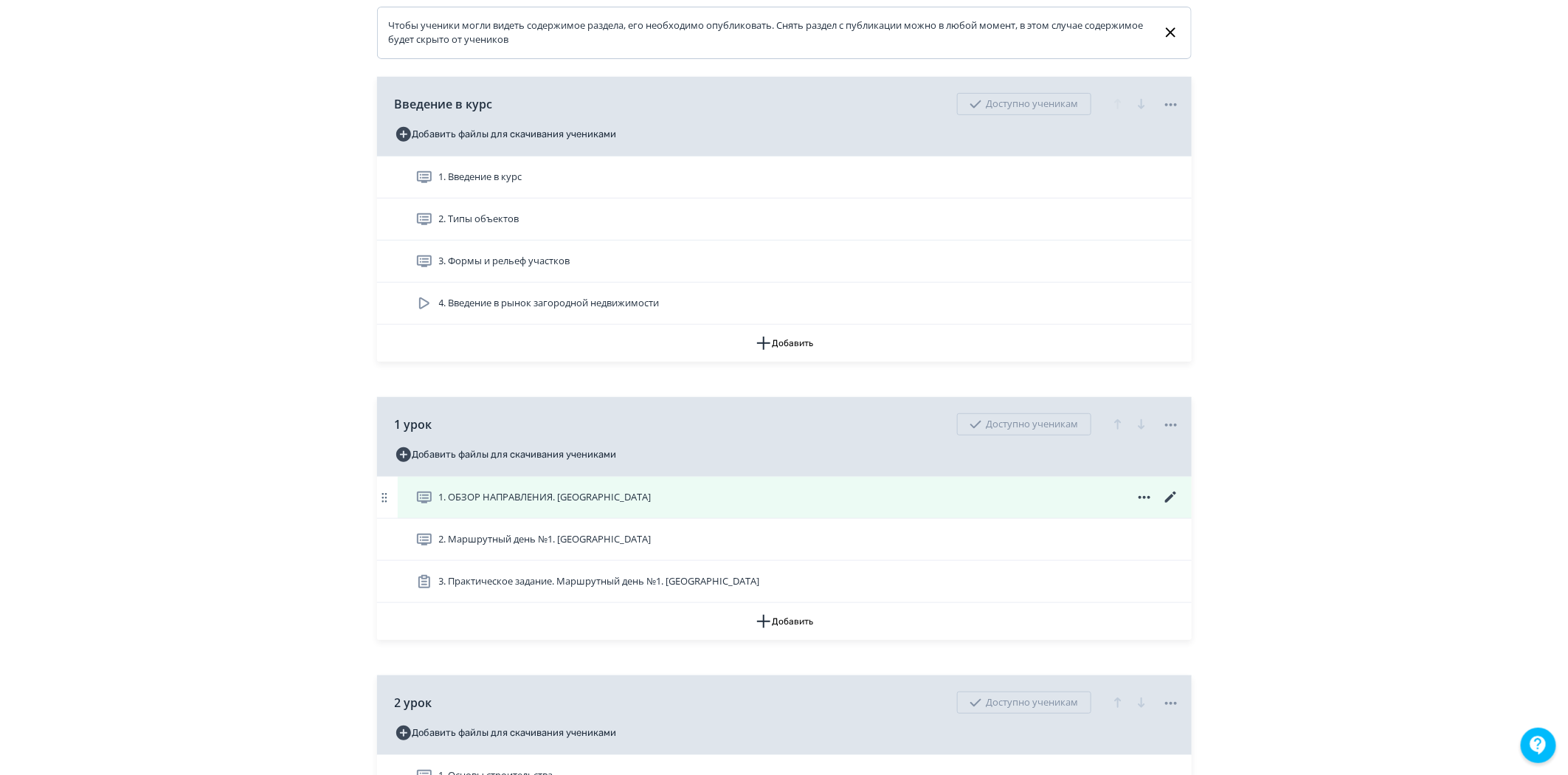
scroll to position [328, 0]
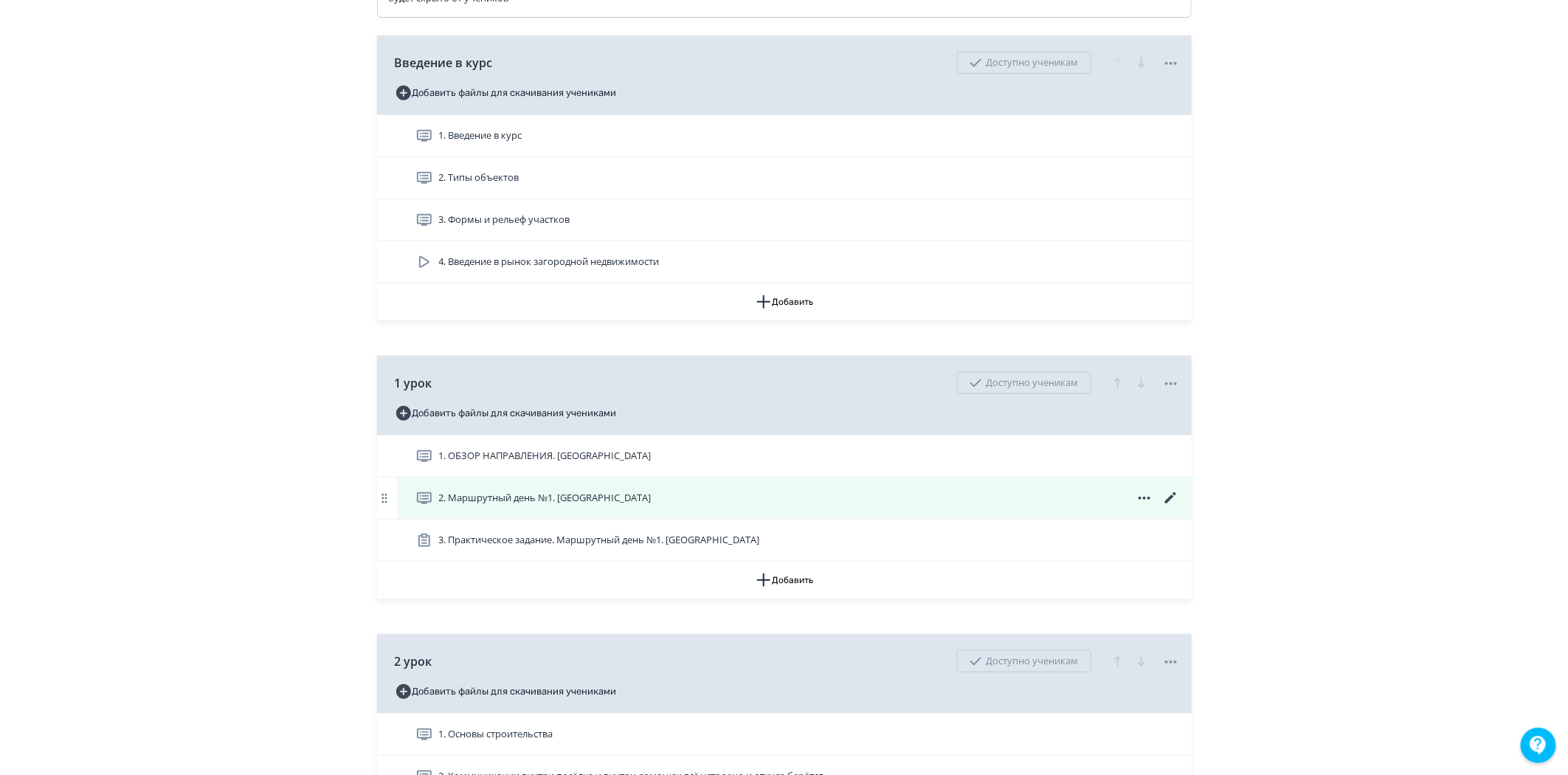
click at [1164, 506] on icon at bounding box center [1171, 498] width 18 height 18
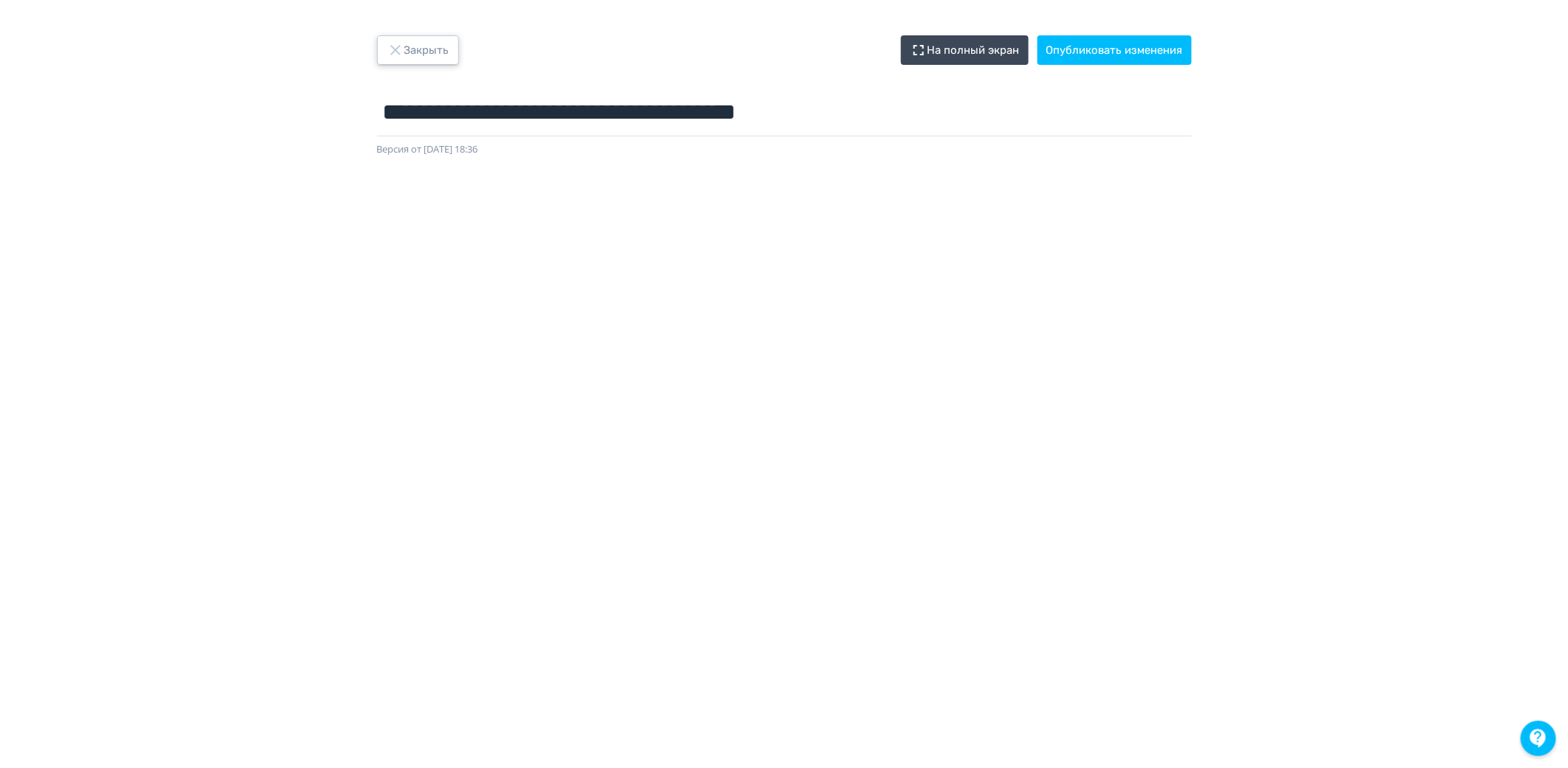
click at [409, 56] on button "Закрыть" at bounding box center [417, 49] width 82 height 30
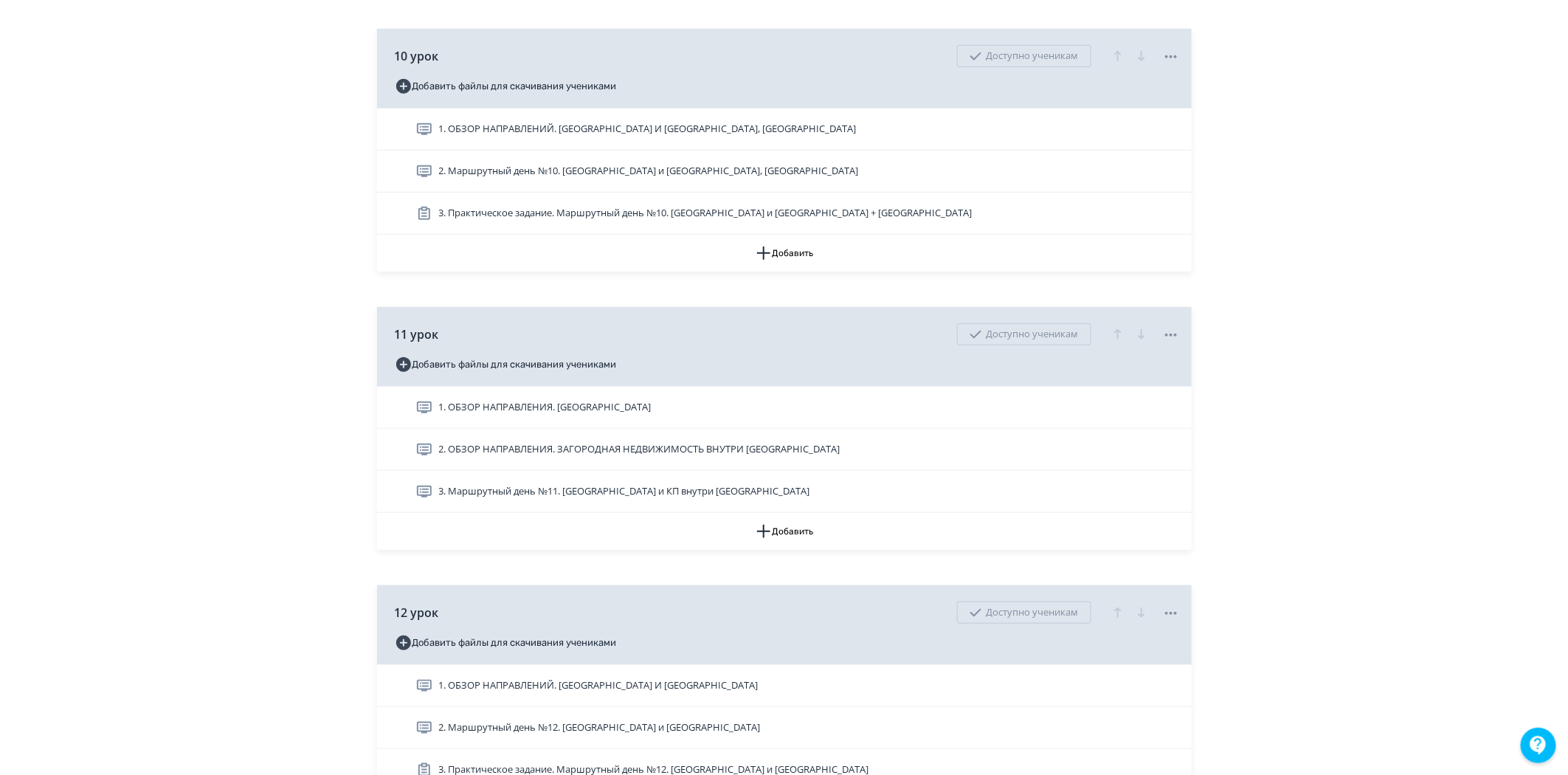
scroll to position [3184, 0]
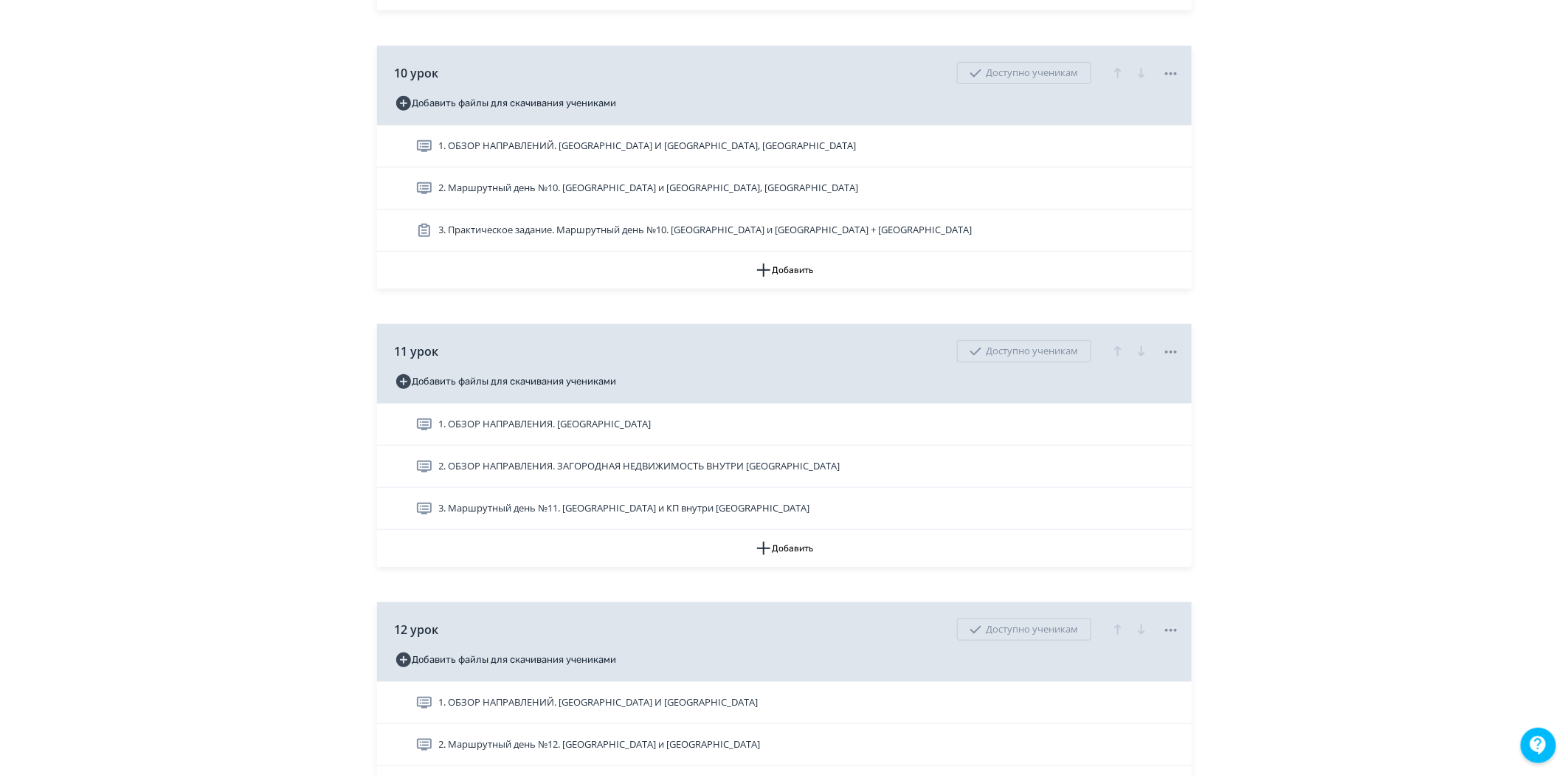
click at [657, 516] on span "3. Маршрутный день №11. [GEOGRAPHIC_DATA] и КП внутри [GEOGRAPHIC_DATA]" at bounding box center [624, 508] width 371 height 14
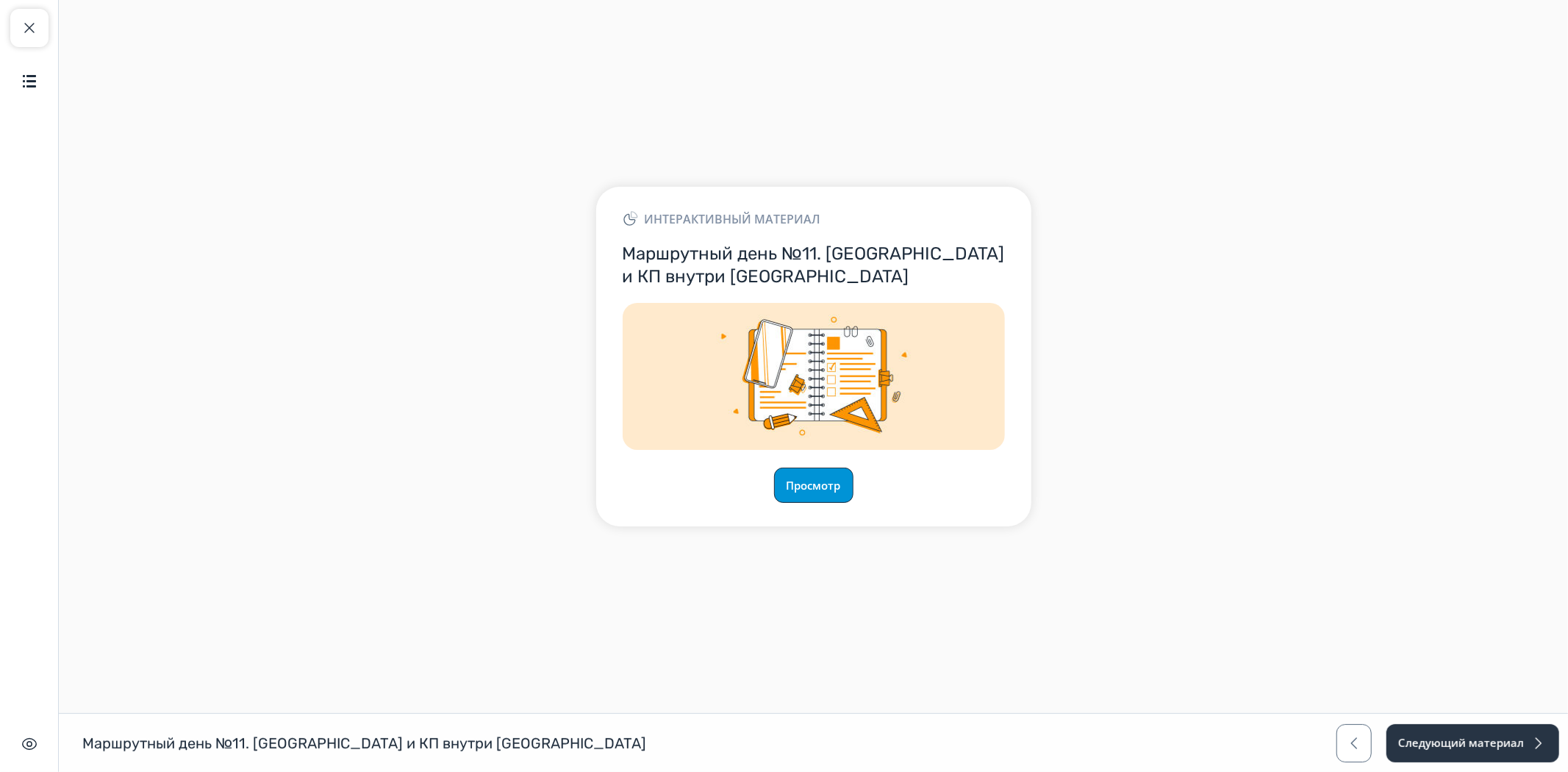
click at [832, 488] on button "Просмотр" at bounding box center [814, 485] width 80 height 35
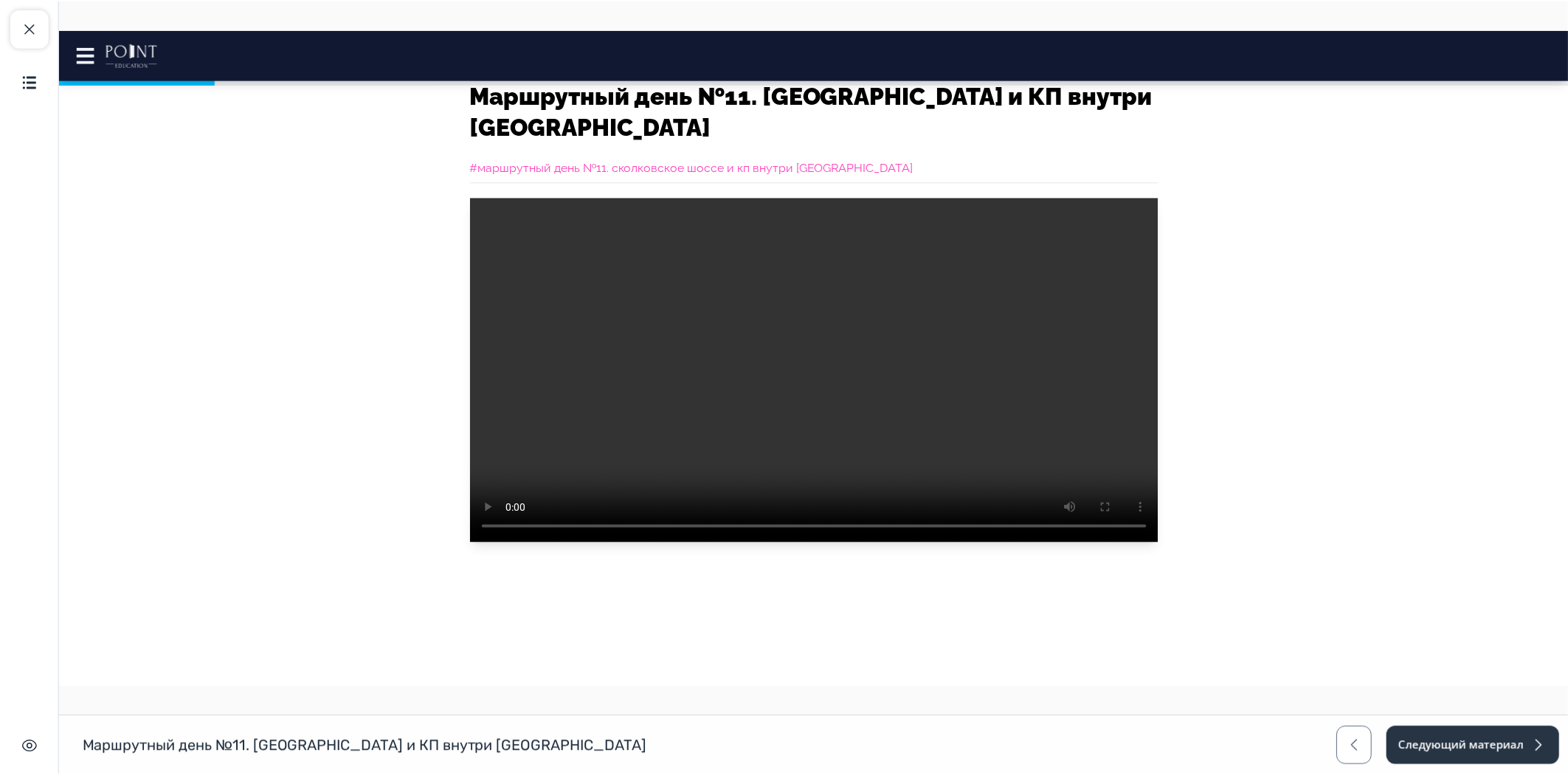
scroll to position [328, 0]
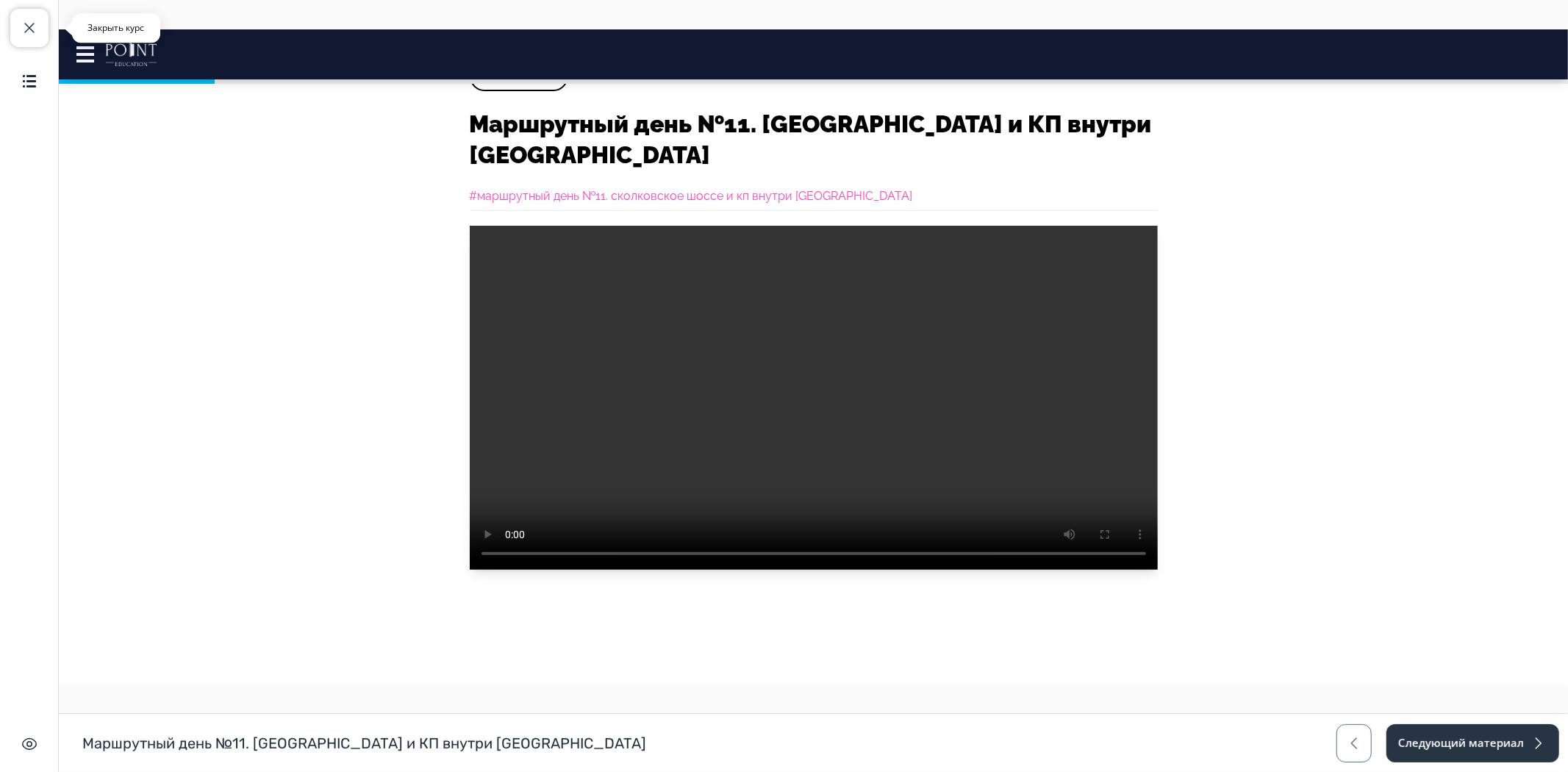
click at [23, 31] on span "button" at bounding box center [30, 28] width 18 height 18
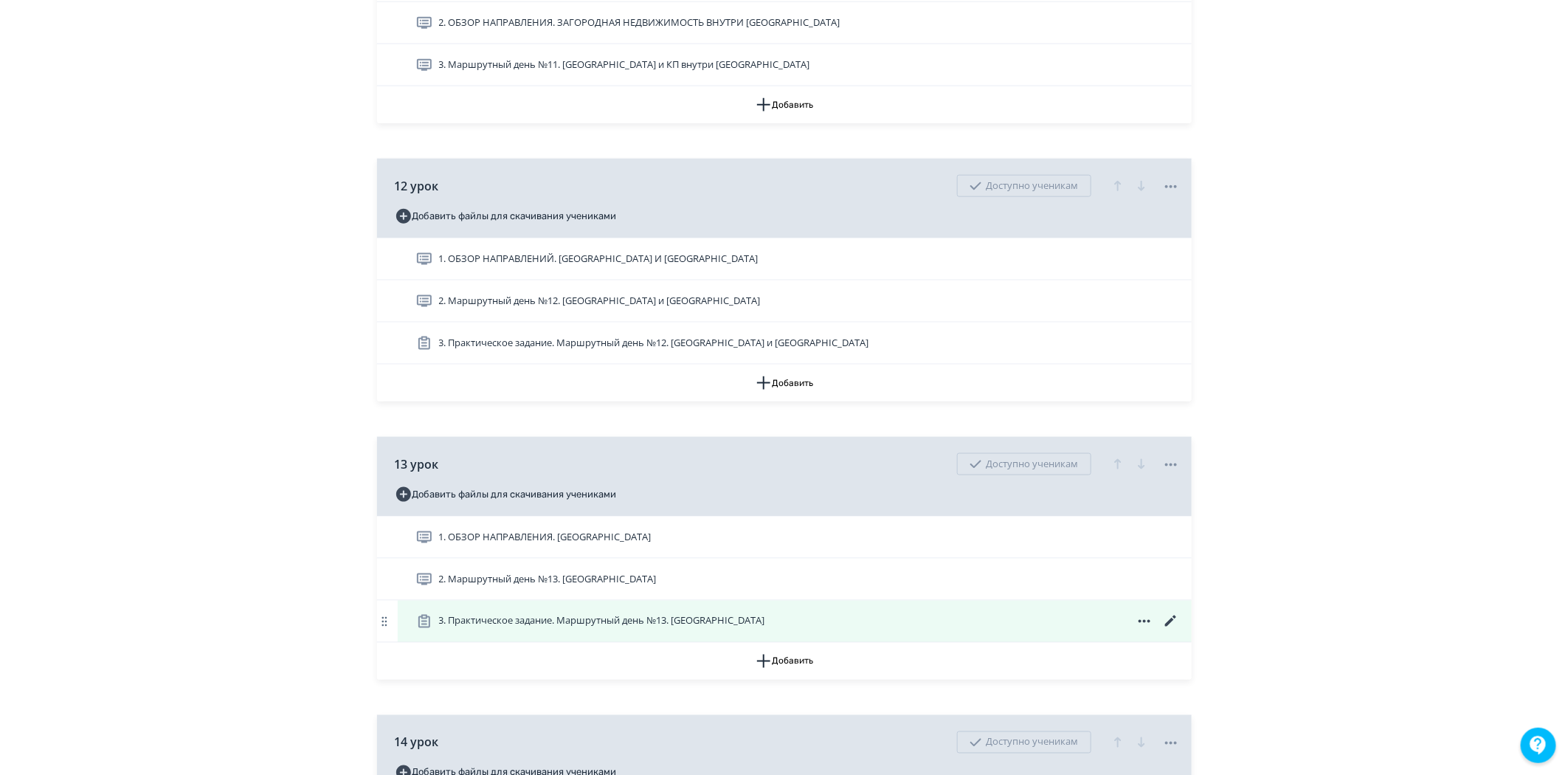
scroll to position [4019, 0]
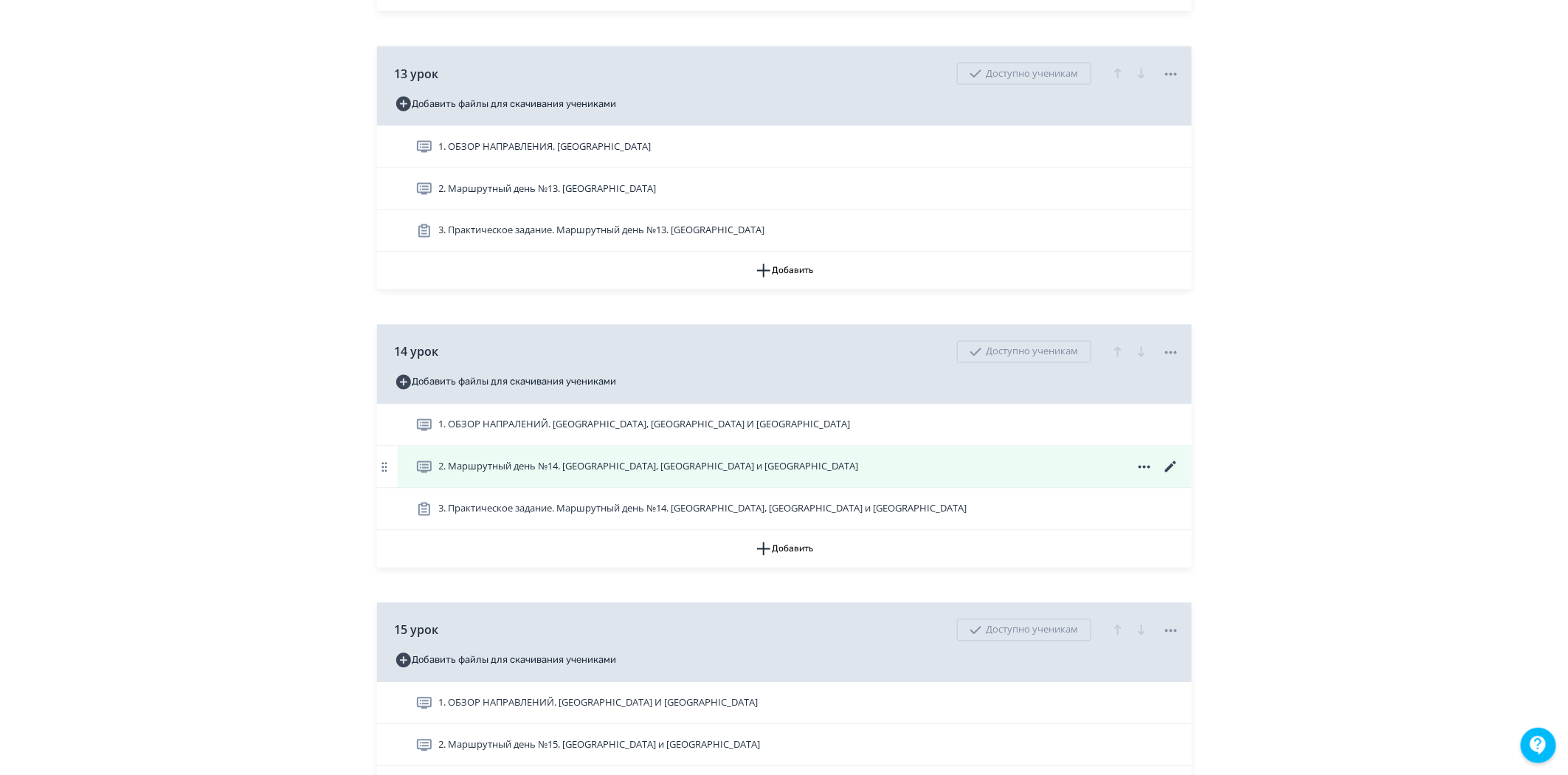
click at [722, 475] on span "2. Маршрутный день №14. [GEOGRAPHIC_DATA], [GEOGRAPHIC_DATA] и [GEOGRAPHIC_DATA]" at bounding box center [649, 467] width 420 height 14
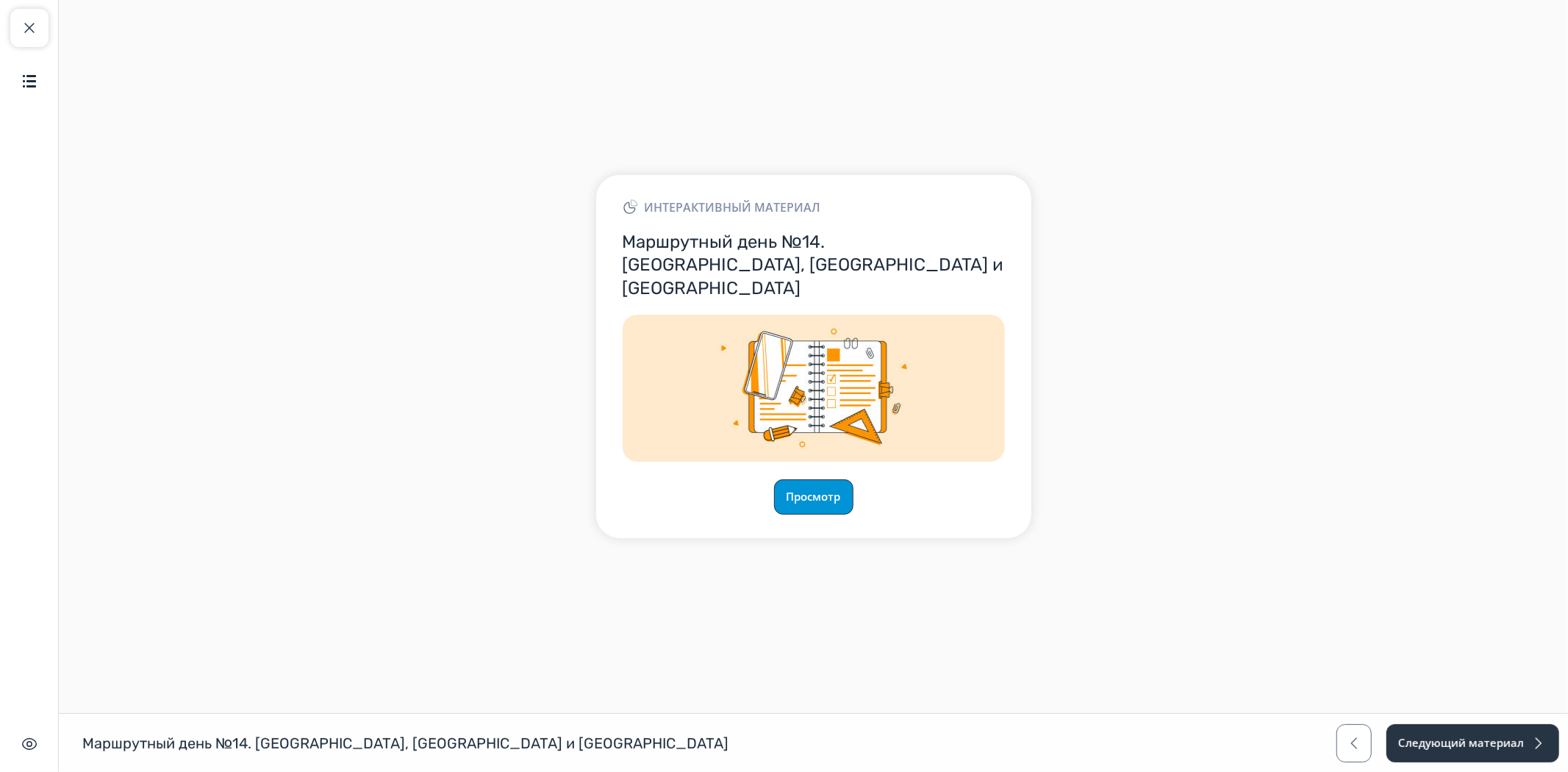
click at [818, 479] on button "Просмотр" at bounding box center [814, 496] width 80 height 35
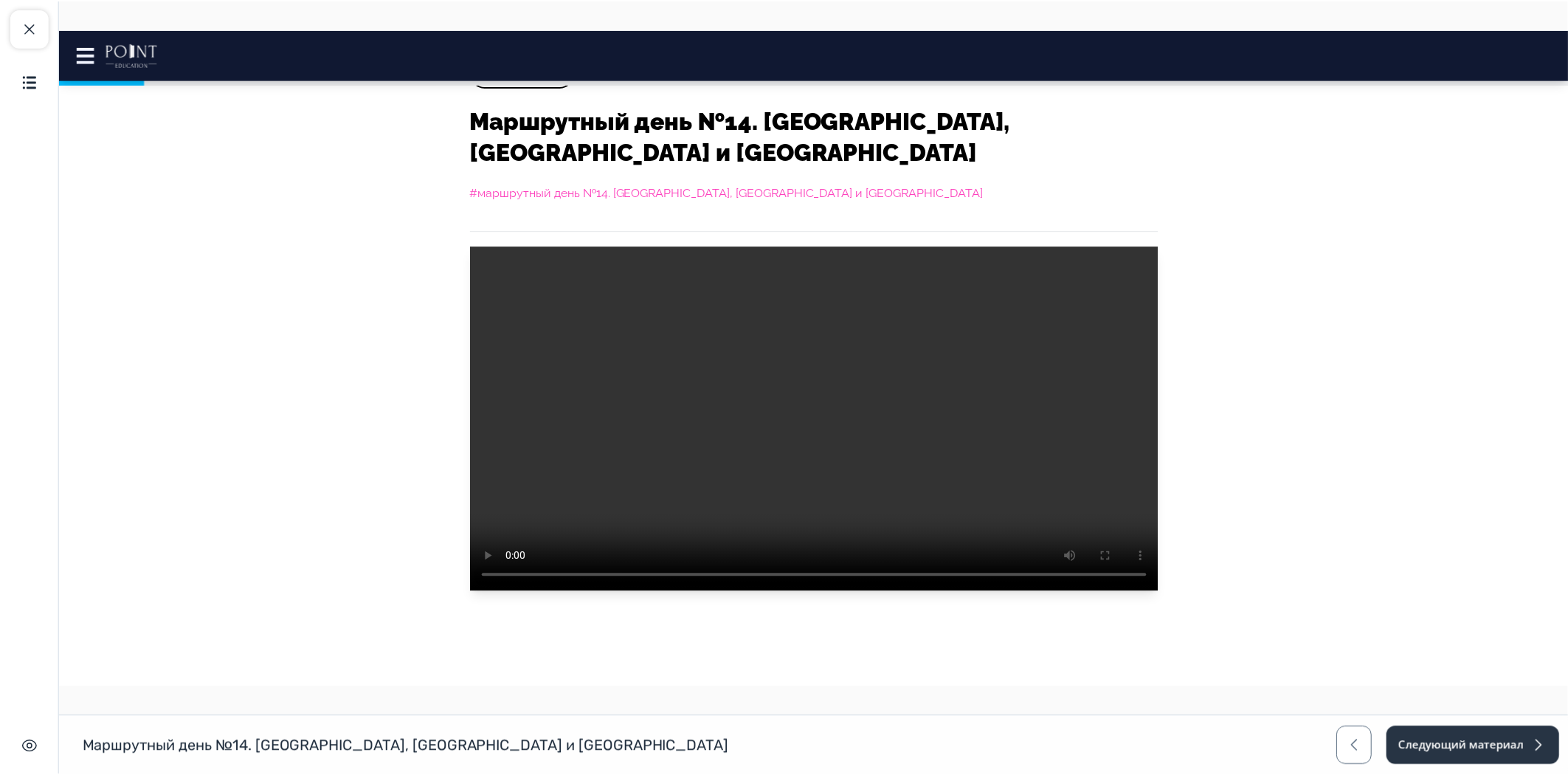
scroll to position [328, 0]
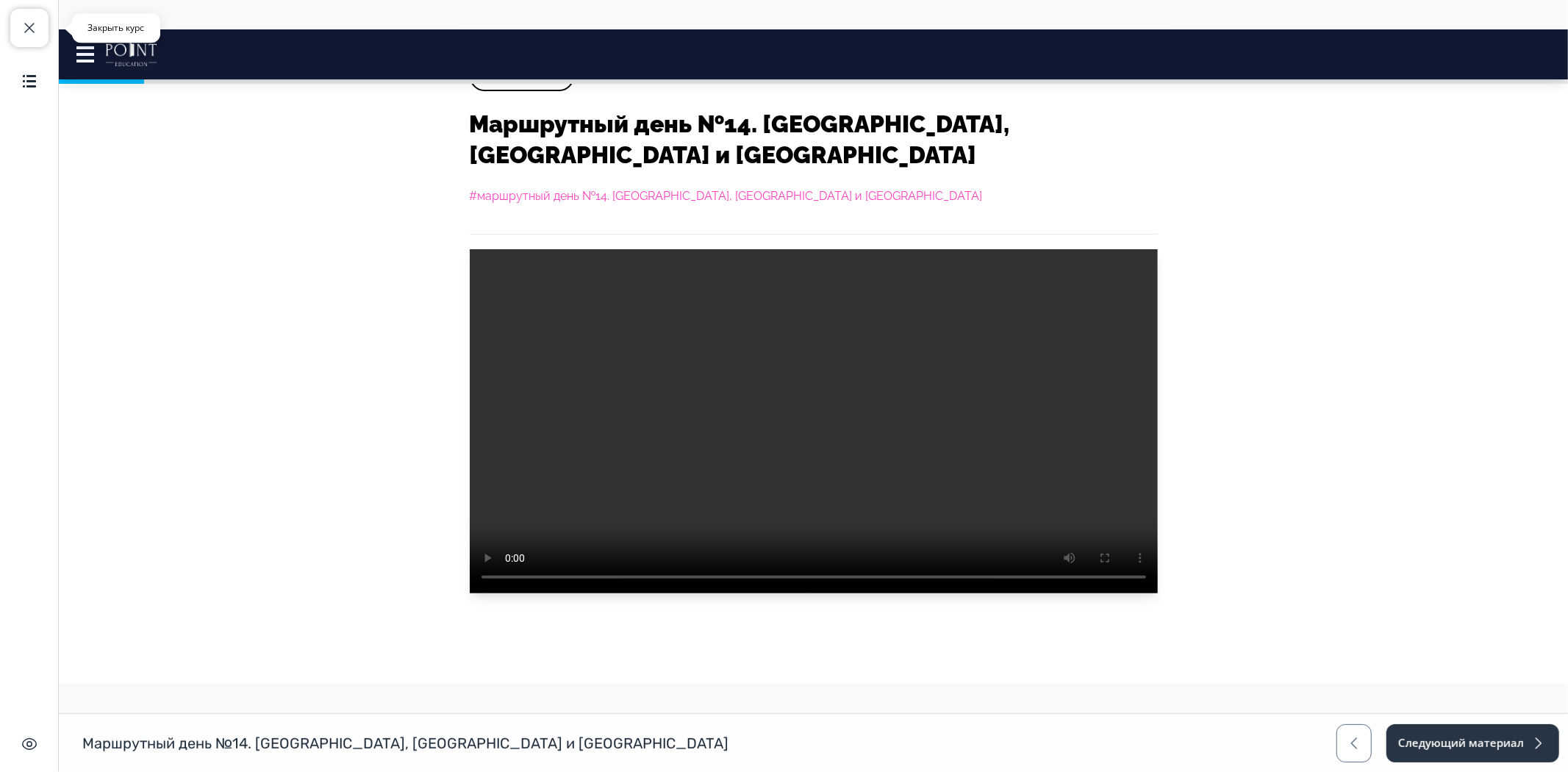
click at [11, 25] on button "Закрыть курс" at bounding box center [30, 28] width 38 height 38
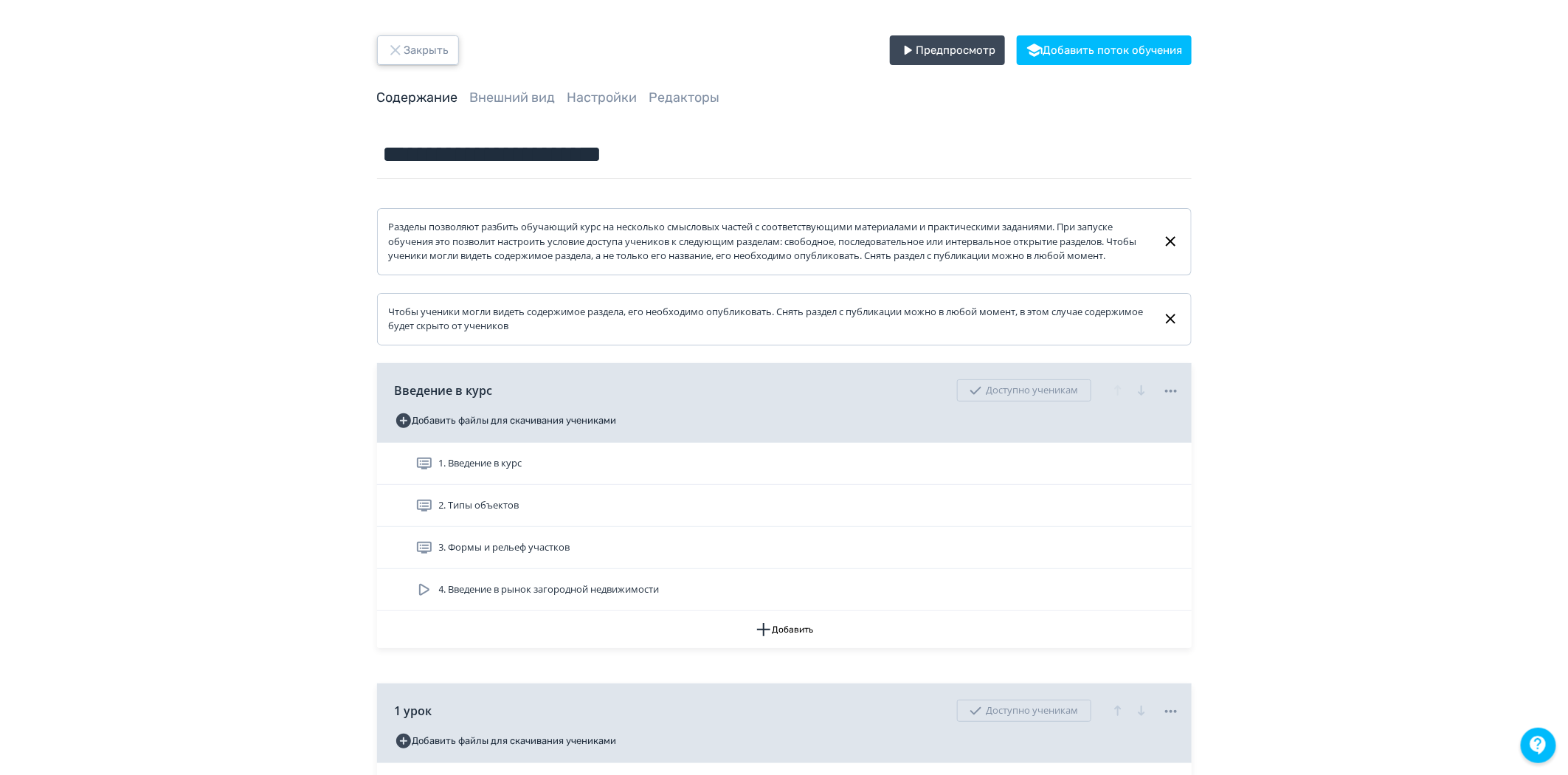
click at [426, 56] on button "Закрыть" at bounding box center [417, 49] width 82 height 30
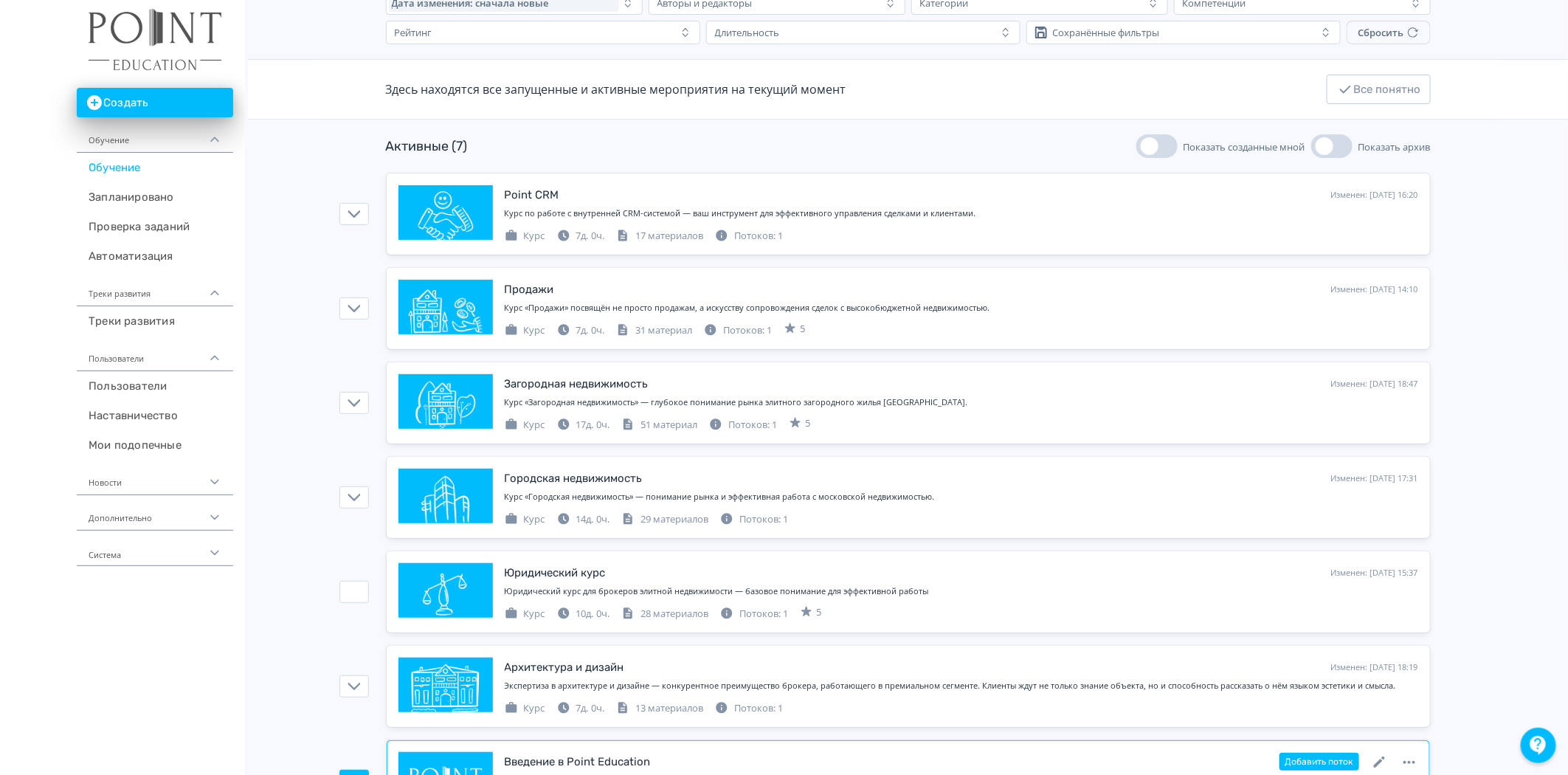
scroll to position [180, 0]
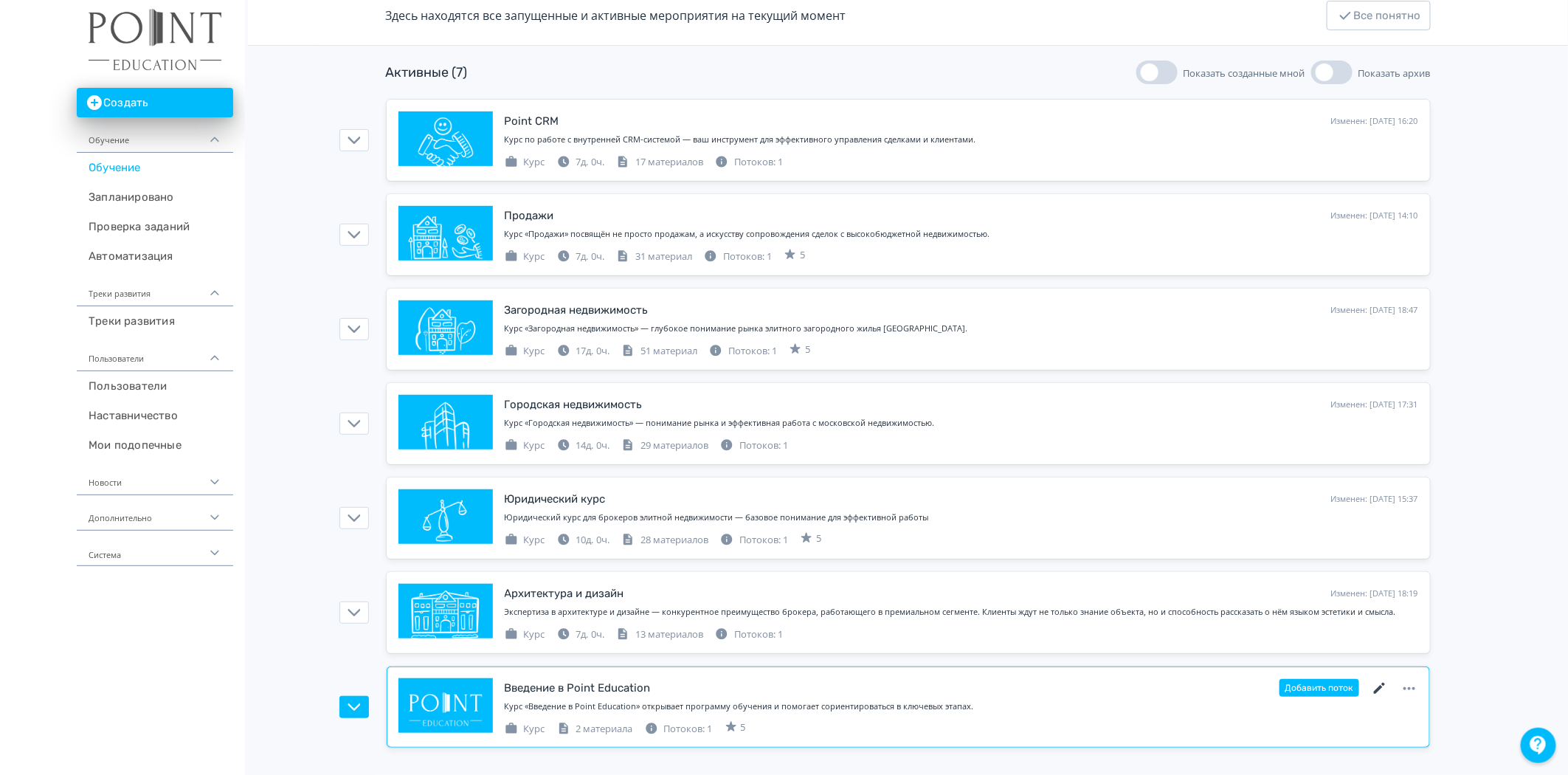
click at [1380, 691] on icon at bounding box center [1380, 689] width 18 height 18
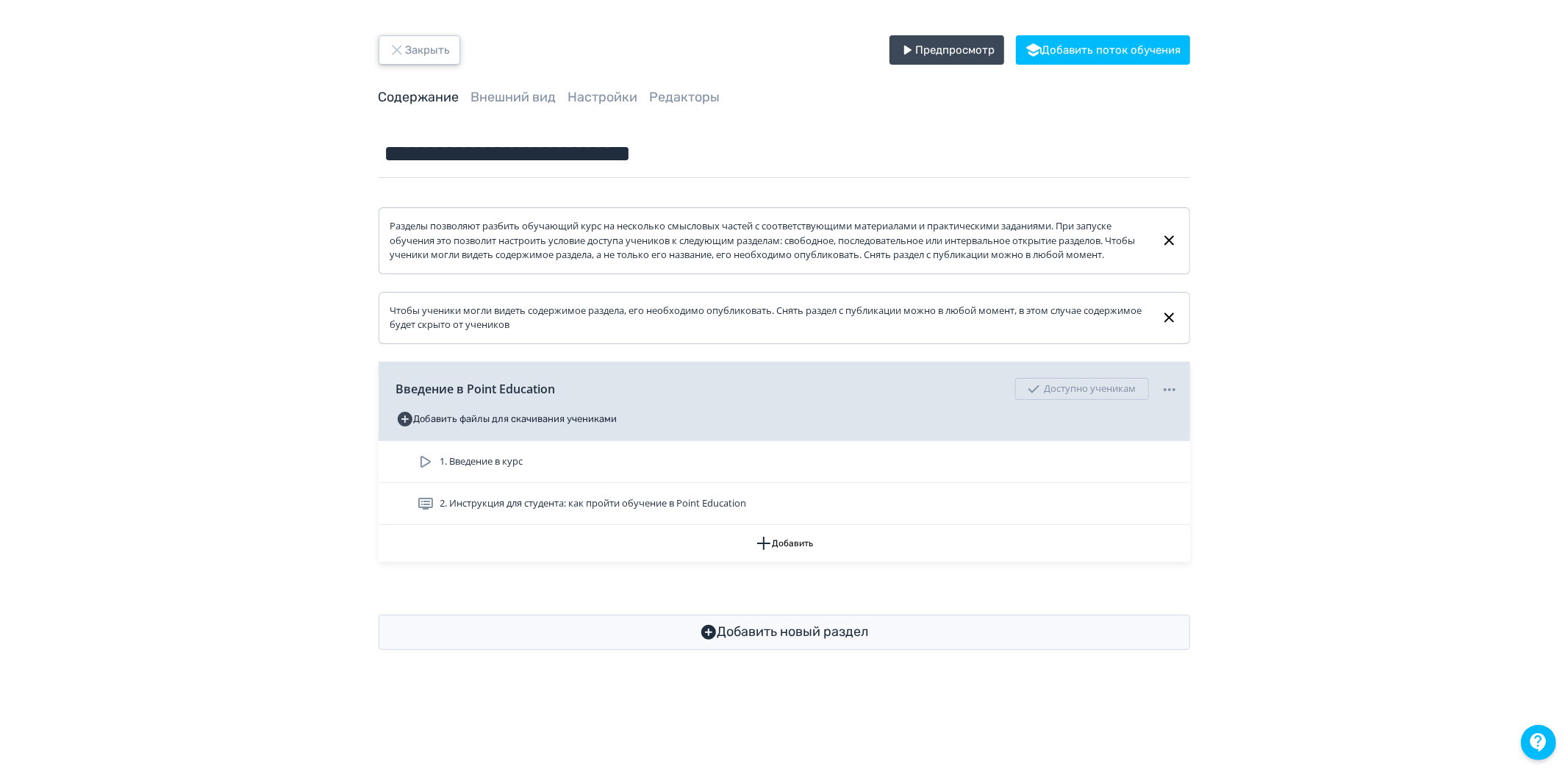
click at [407, 47] on button "Закрыть" at bounding box center [419, 49] width 81 height 30
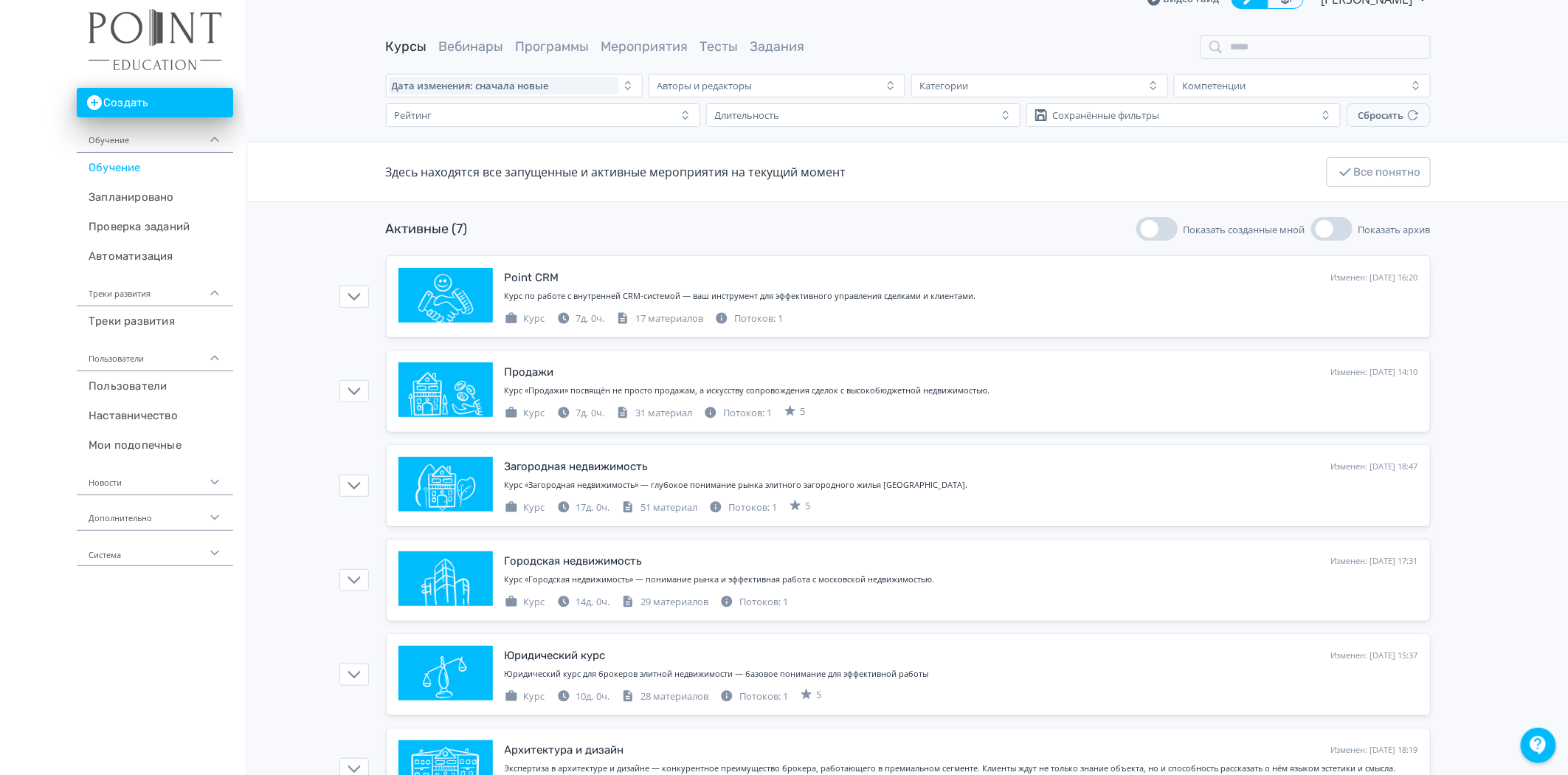
scroll to position [15, 0]
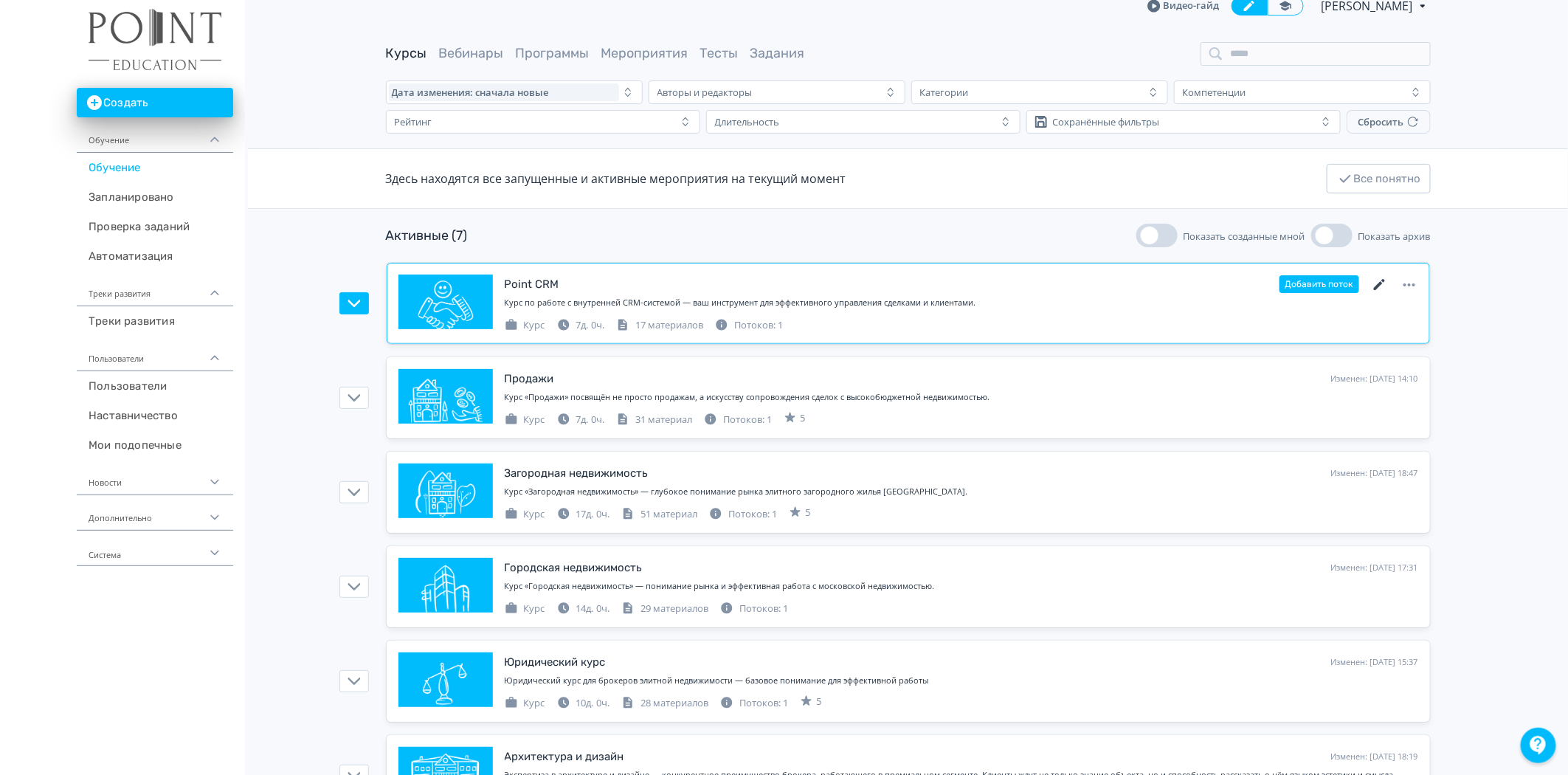
click at [1376, 289] on icon at bounding box center [1380, 285] width 18 height 18
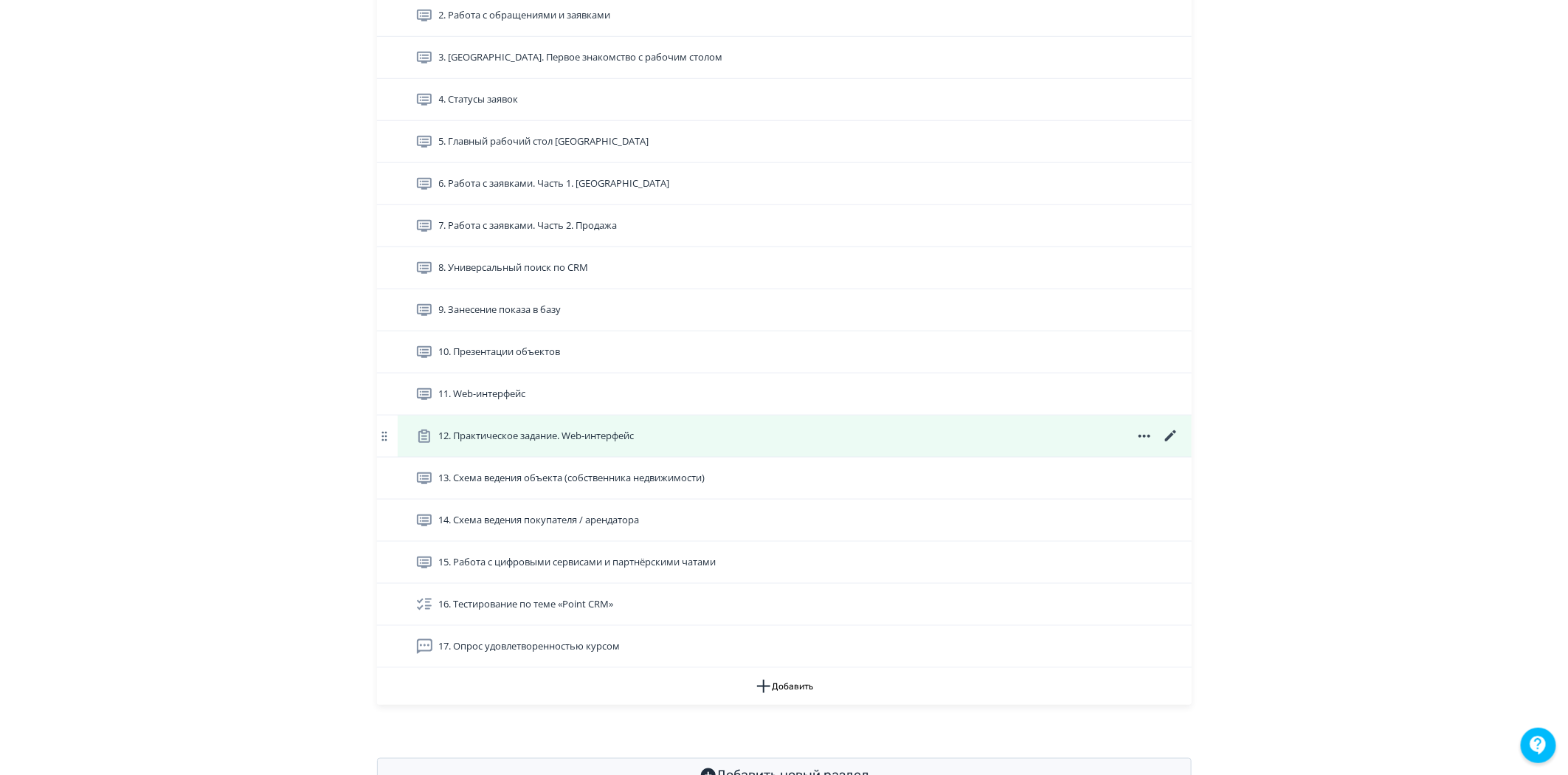
scroll to position [559, 0]
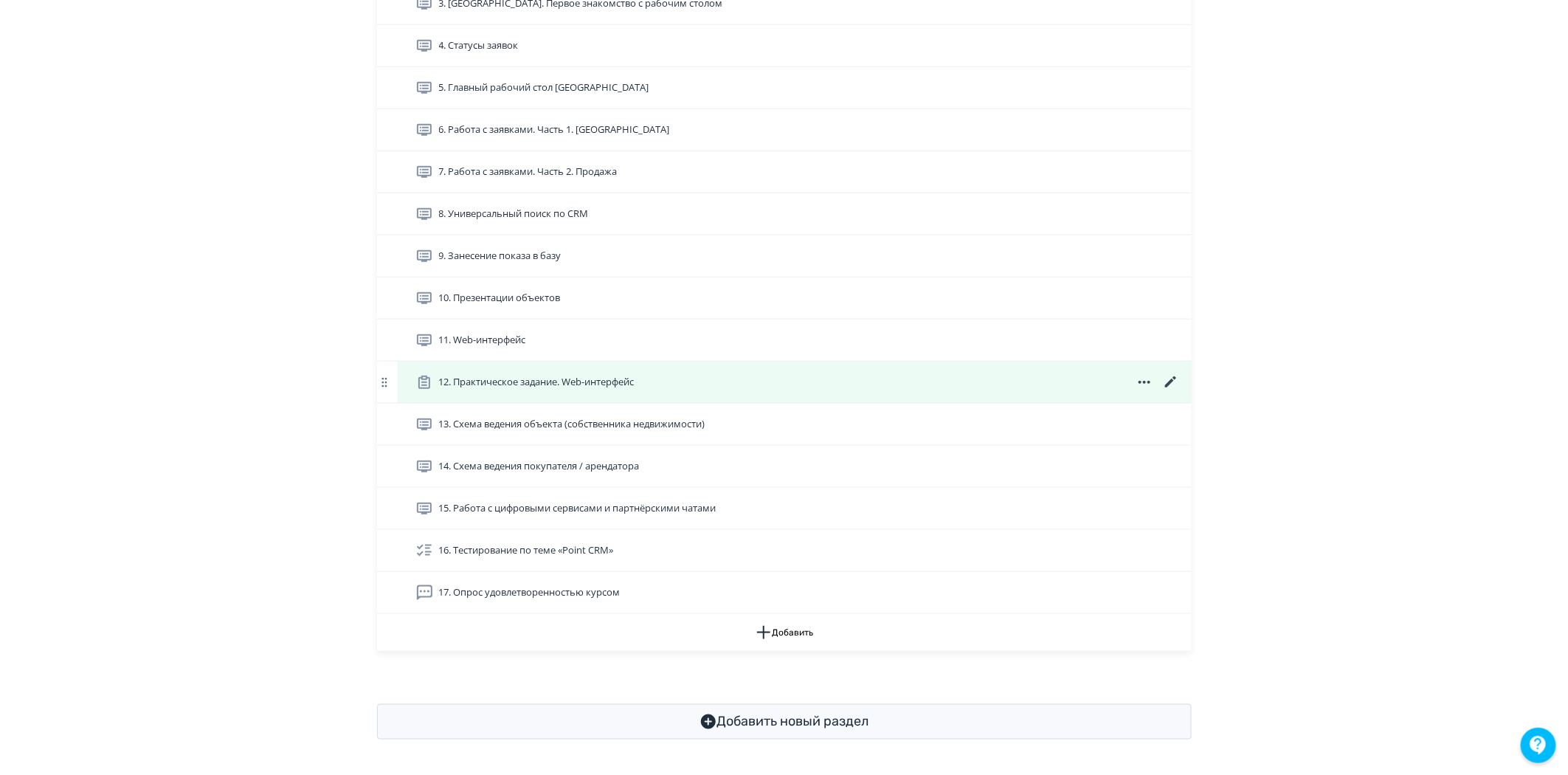
click at [609, 381] on span "12. Практическое задание. Web-интерфейс" at bounding box center [537, 383] width 196 height 14
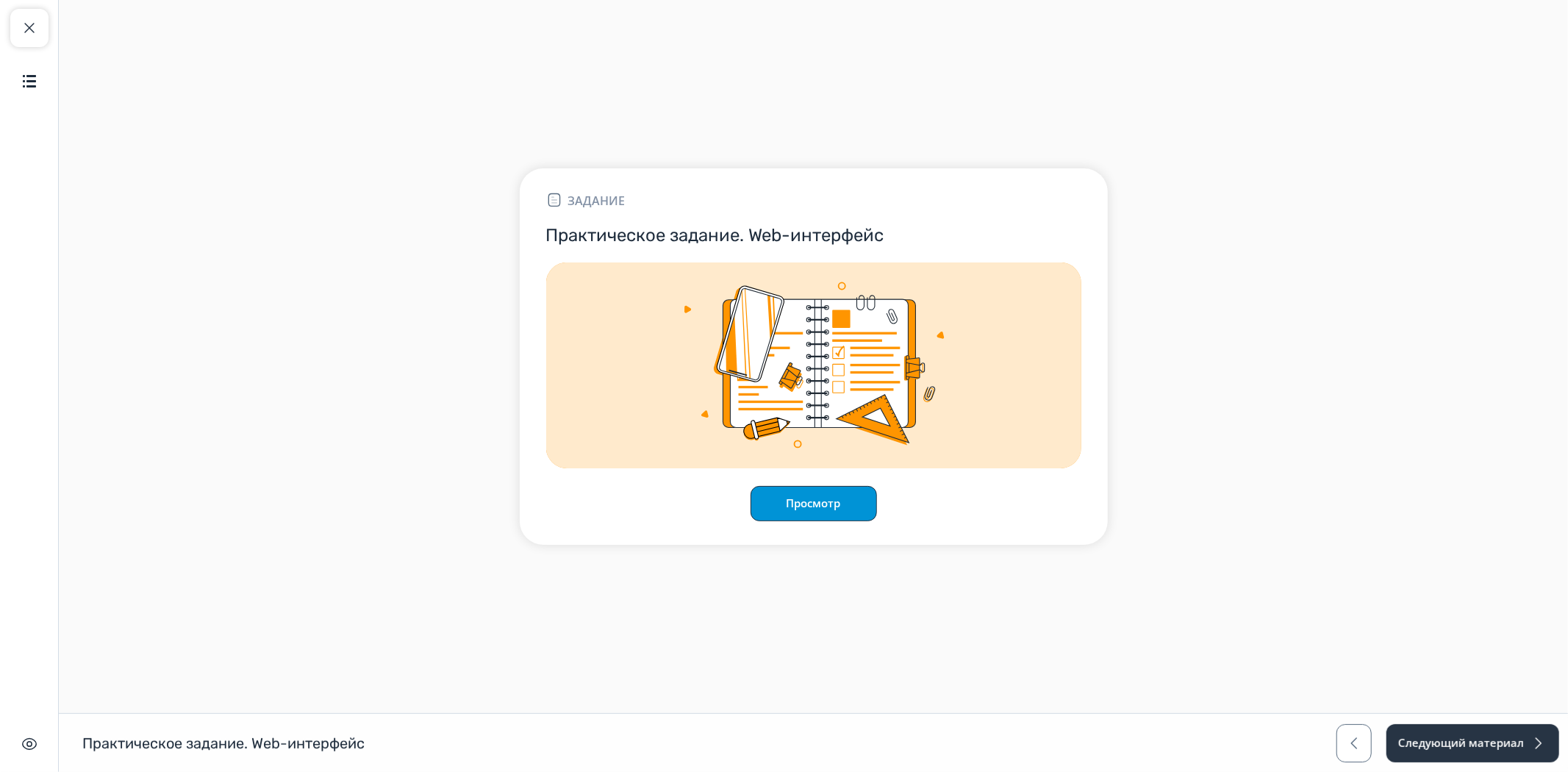
click at [811, 501] on button "Просмотр" at bounding box center [813, 503] width 126 height 35
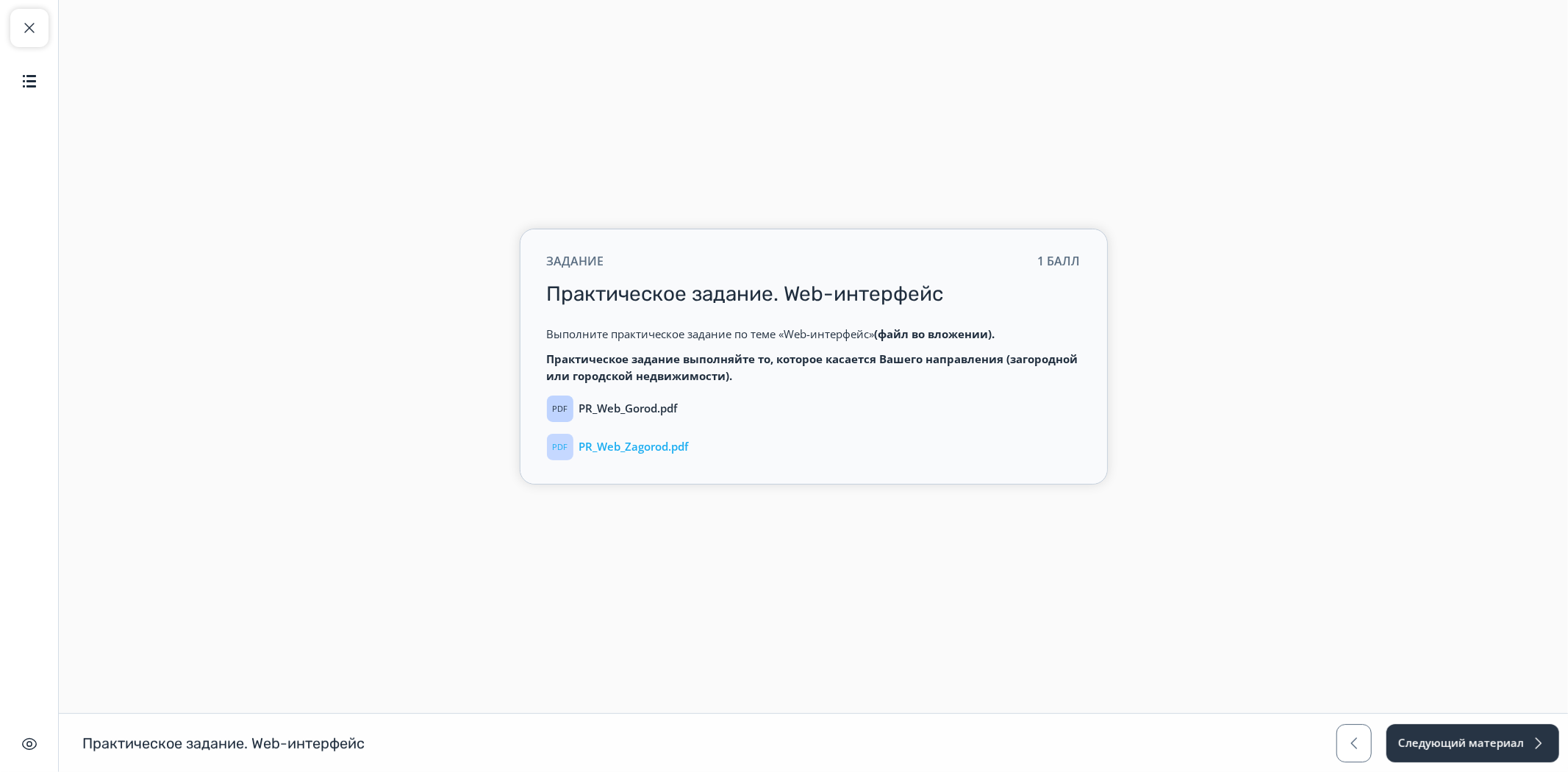
click at [671, 448] on p "PR_Web_Zagorod.pdf" at bounding box center [634, 446] width 109 height 13
click at [680, 451] on p "PR_Web_Zagorod.pdf" at bounding box center [634, 446] width 109 height 13
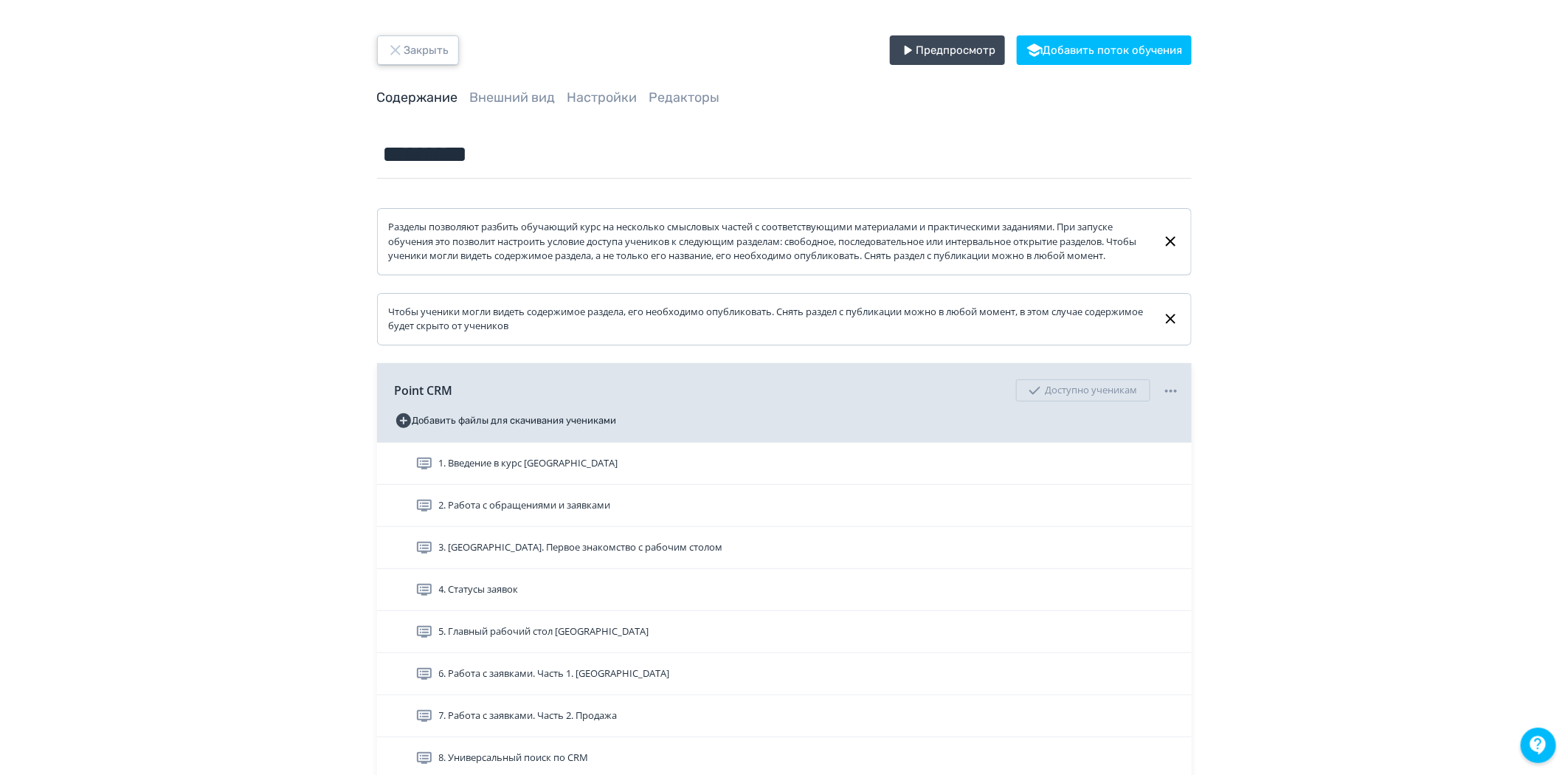
click at [425, 60] on button "Закрыть" at bounding box center [417, 49] width 82 height 30
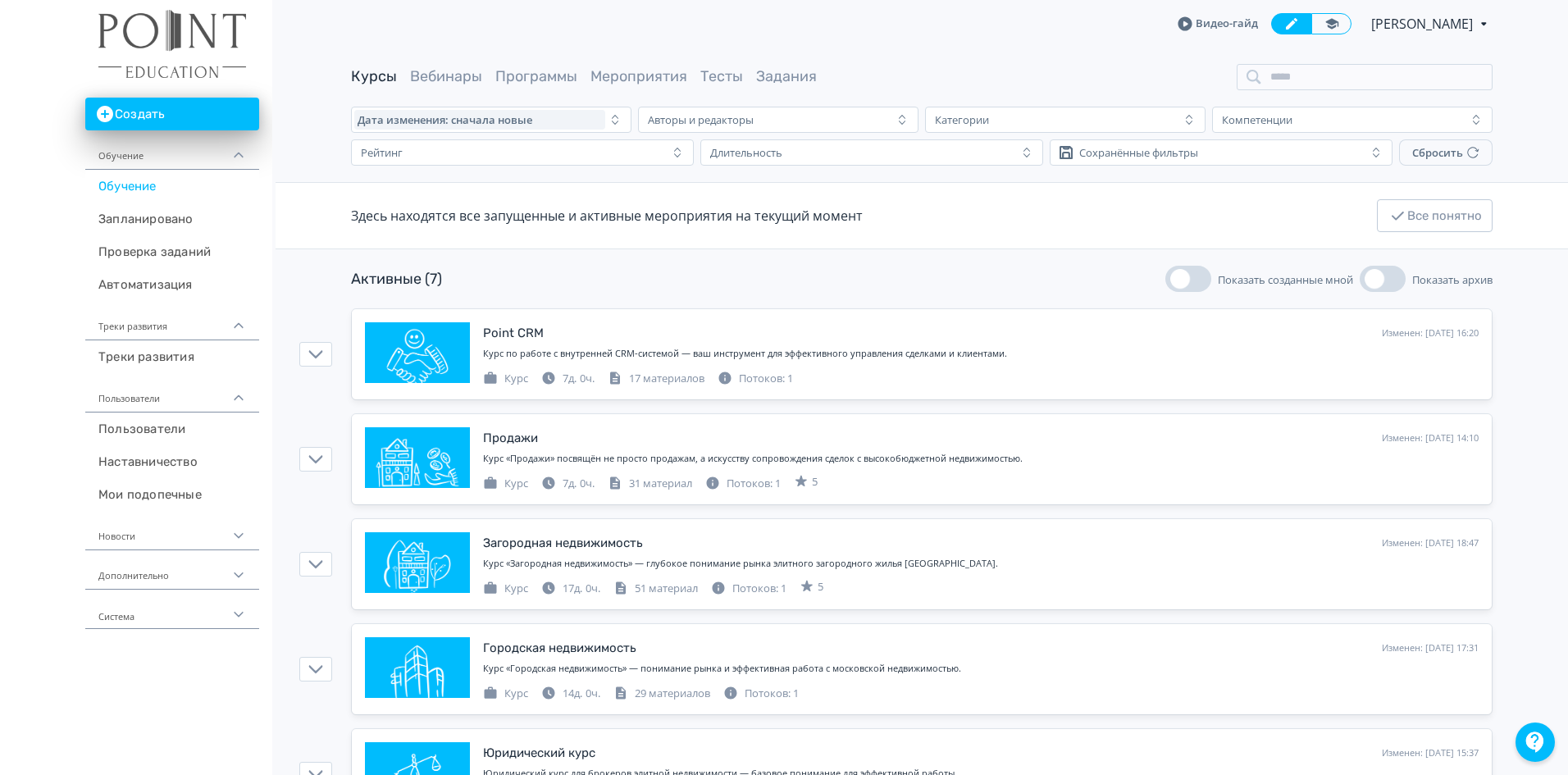
click at [372, 21] on div "Видео-гайд [PERSON_NAME] PRO Повысьте эффективность платформы при помощи дополн…" at bounding box center [922, 24] width 1141 height 48
